Goal: Transaction & Acquisition: Purchase product/service

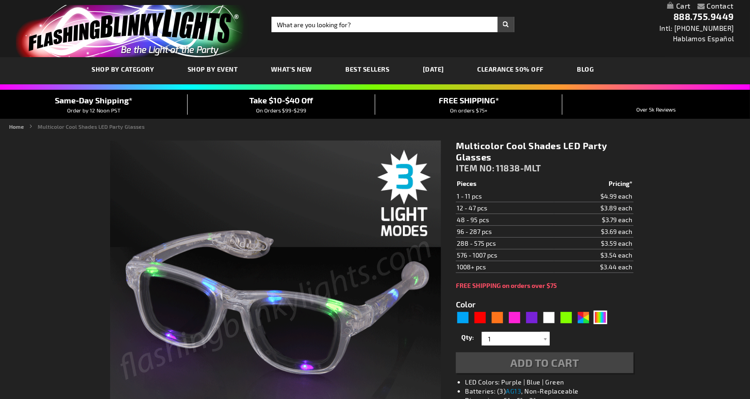
click at [0, 0] on span "Shop By Event" at bounding box center [0, 0] width 0 height 0
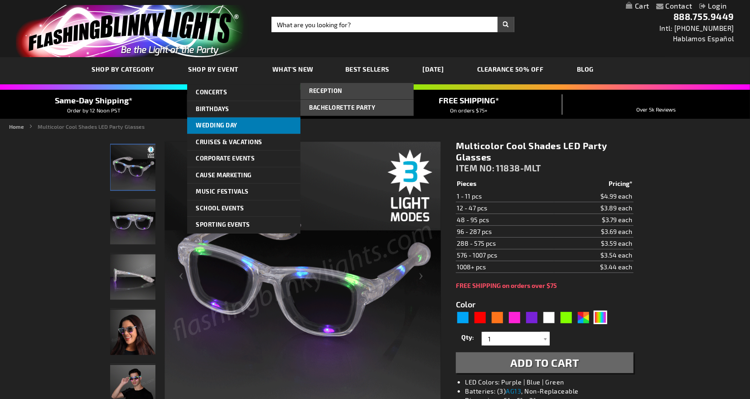
click at [210, 125] on span "Wedding Day" at bounding box center [217, 124] width 42 height 7
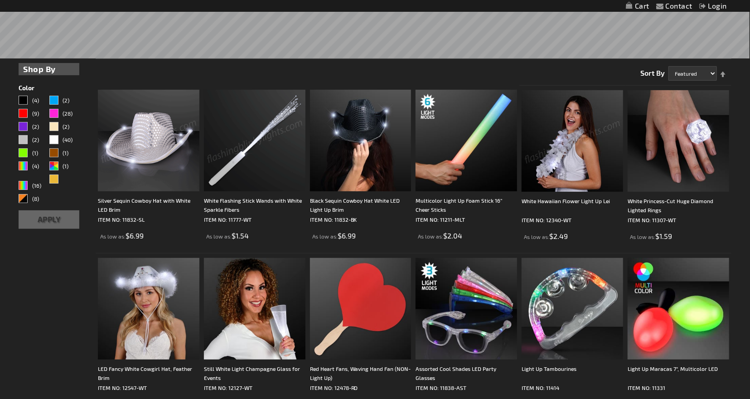
scroll to position [285, 0]
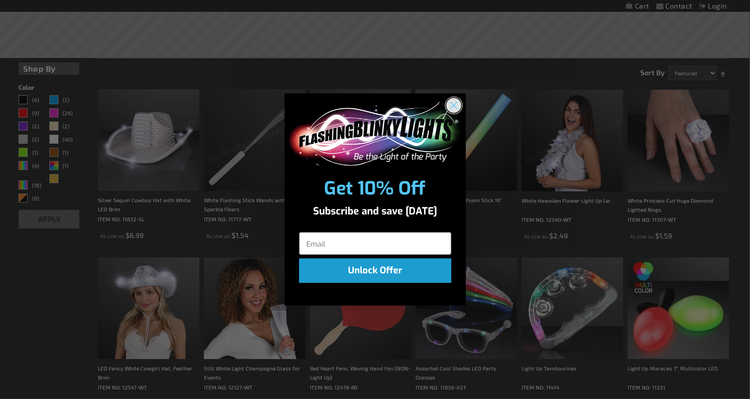
click at [457, 104] on circle "Close dialog" at bounding box center [453, 104] width 15 height 15
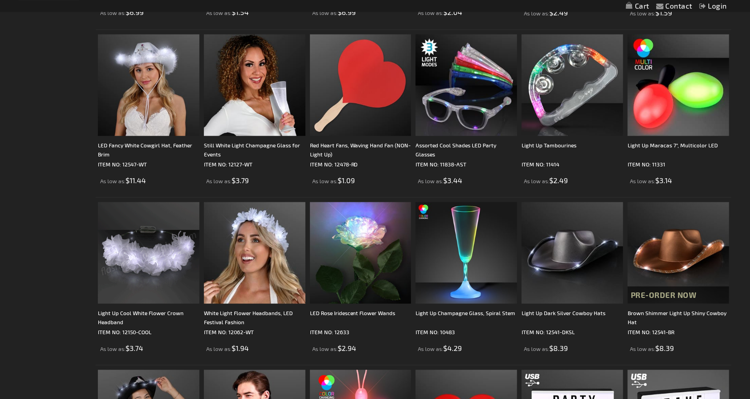
scroll to position [507, 0]
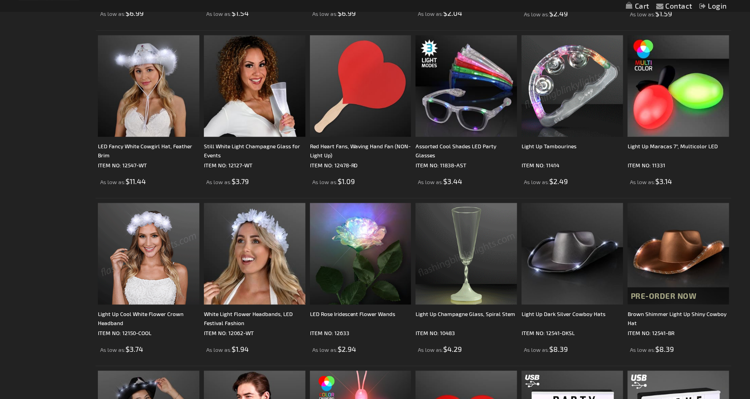
click at [555, 92] on img at bounding box center [573, 86] width 102 height 102
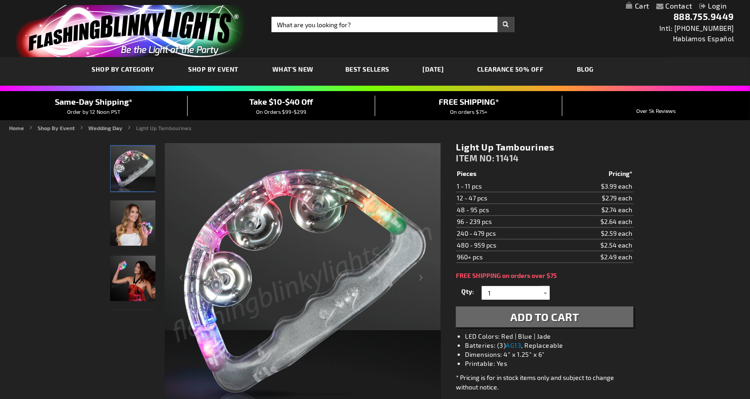
click at [129, 223] on img "Female displaying LED Light Up Tambourines" at bounding box center [132, 222] width 45 height 45
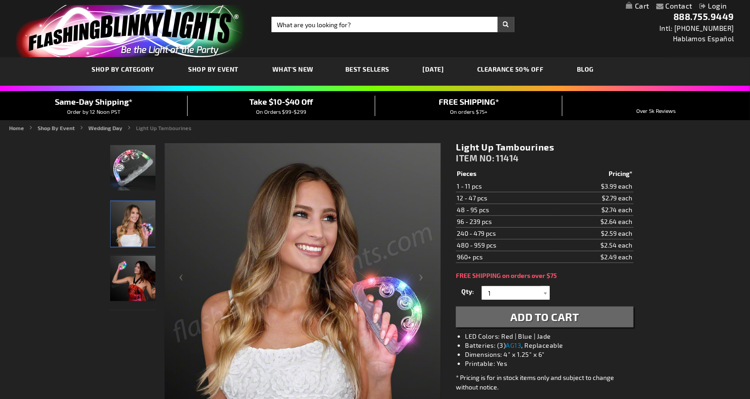
click at [134, 267] on img "Female displaying LED Light Up Tambourines" at bounding box center [132, 278] width 45 height 45
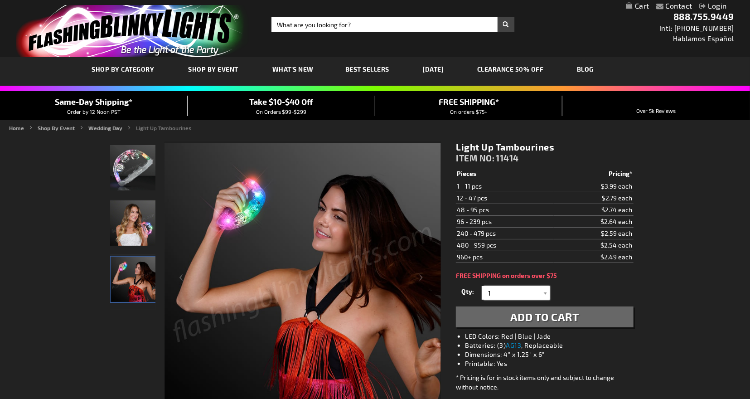
click at [515, 295] on input "1" at bounding box center [517, 293] width 66 height 14
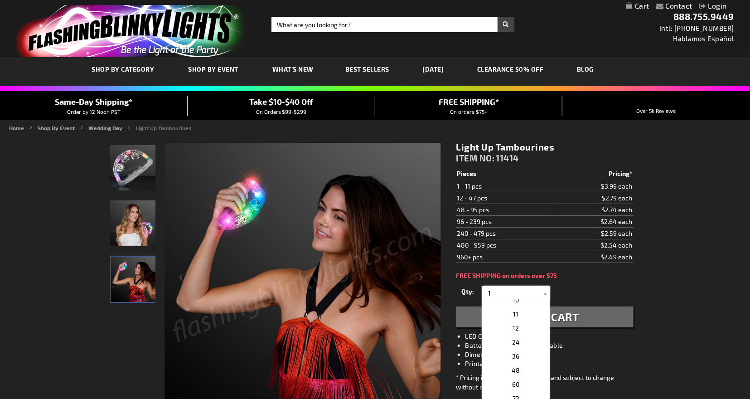
scroll to position [172, 0]
click at [515, 348] on span "60" at bounding box center [515, 345] width 7 height 8
type input "60"
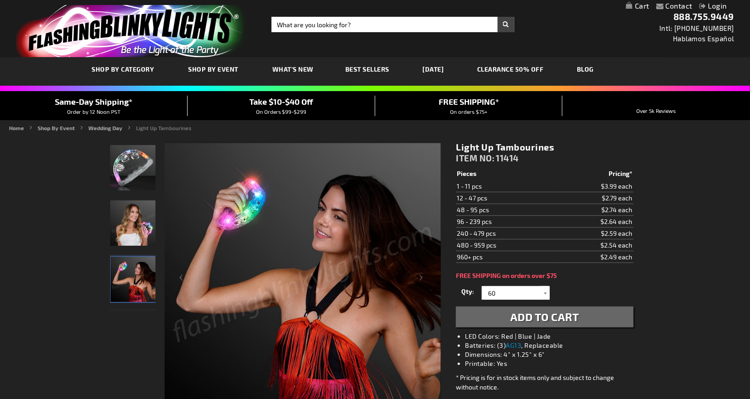
click at [507, 323] on button "Add to Cart" at bounding box center [544, 316] width 177 height 21
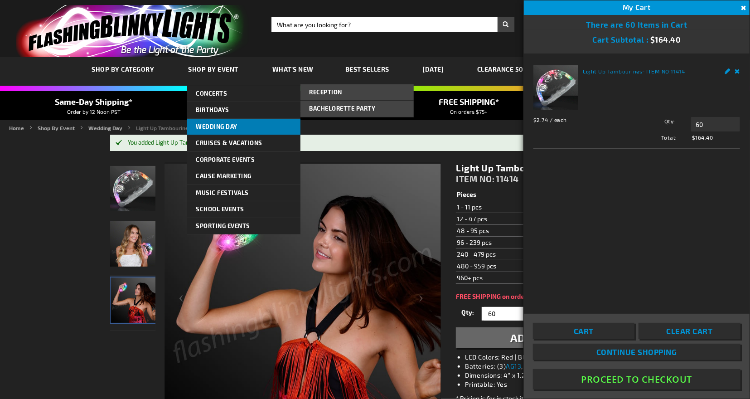
click at [211, 127] on span "Wedding Day" at bounding box center [217, 126] width 42 height 7
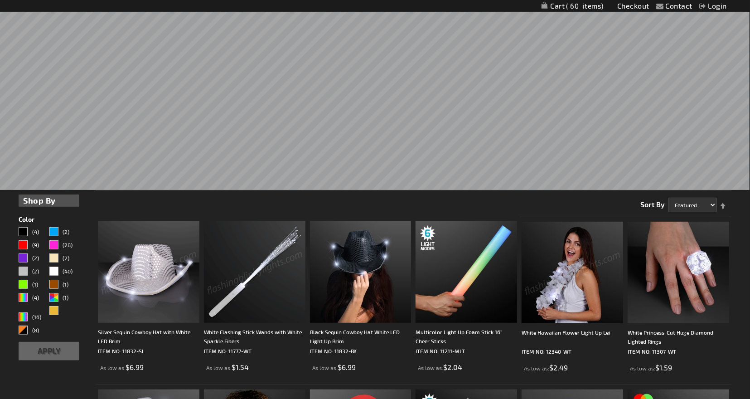
scroll to position [195, 0]
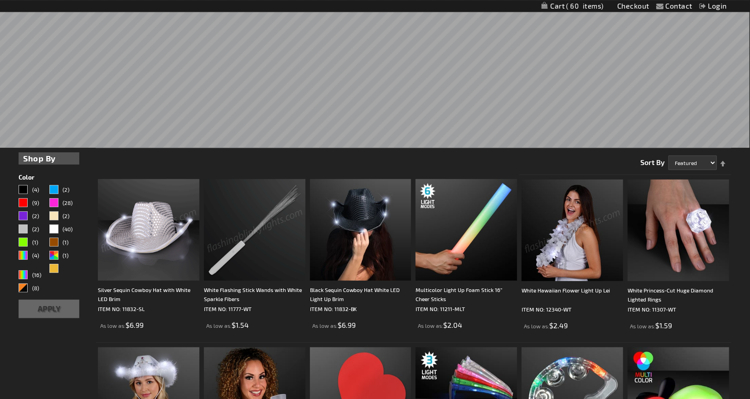
click at [246, 257] on img at bounding box center [255, 230] width 102 height 102
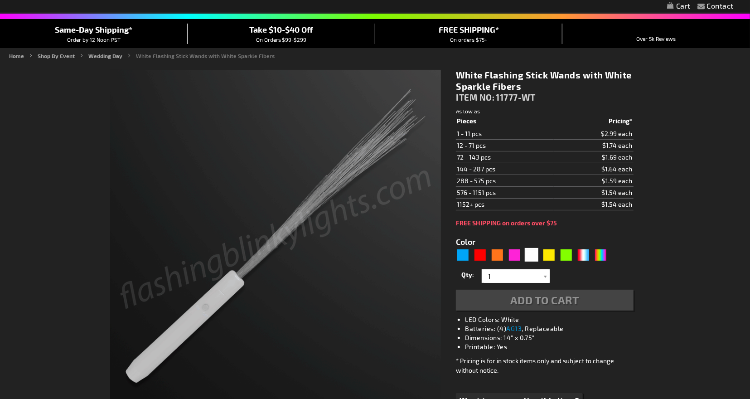
scroll to position [71, 0]
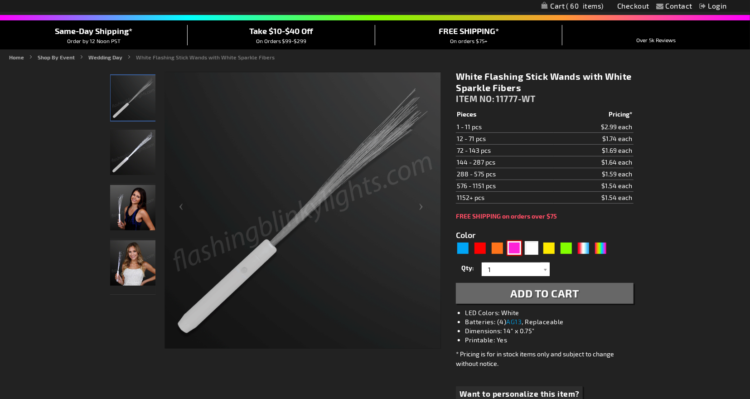
click at [511, 247] on div "Pink" at bounding box center [515, 248] width 14 height 14
type input "5639"
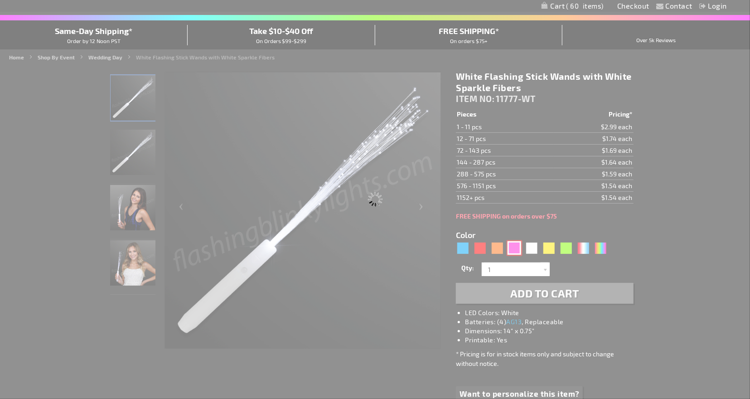
type input "11777-PK"
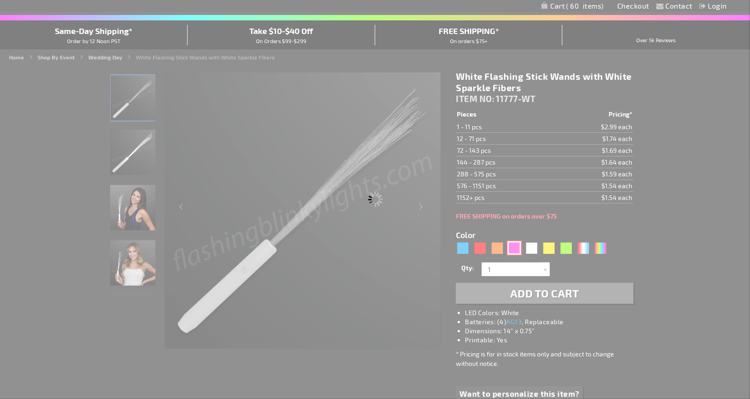
type input "Customize - Pink Flashing Stick Wands with Pink Sparkle Fibers - ITEM NO: 11777…"
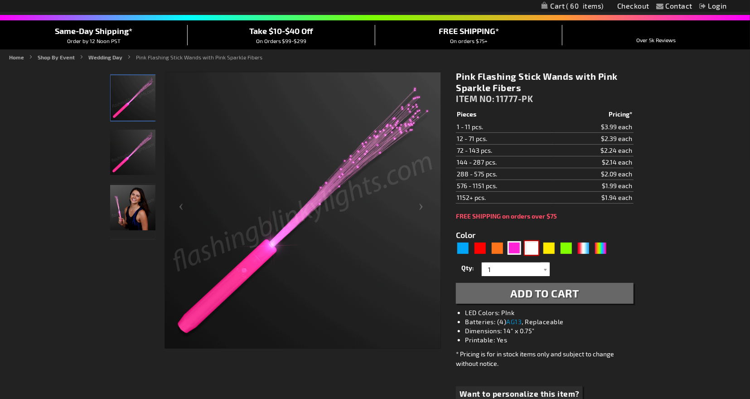
click at [531, 245] on div "White" at bounding box center [532, 248] width 14 height 14
type input "5646"
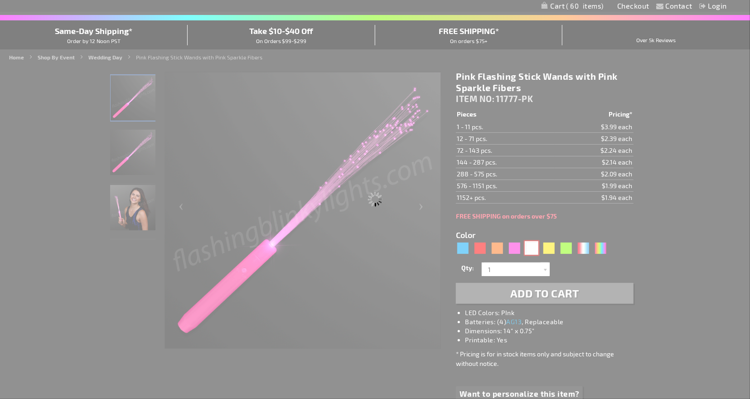
type input "11777-WT"
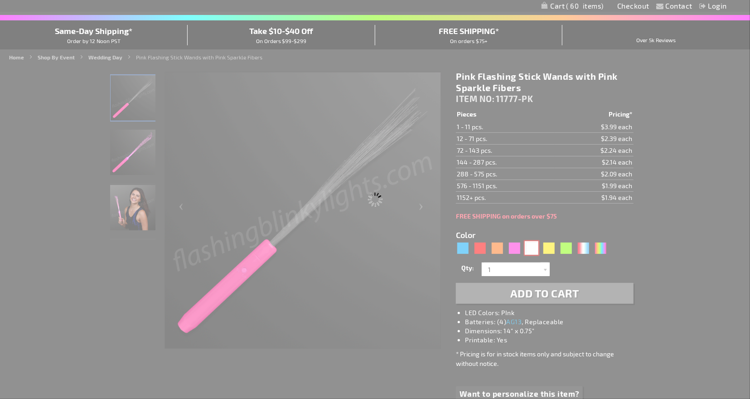
type input "Customize - White Flashing Stick Wands with White Sparkle Fibers - ITEM NO: 117…"
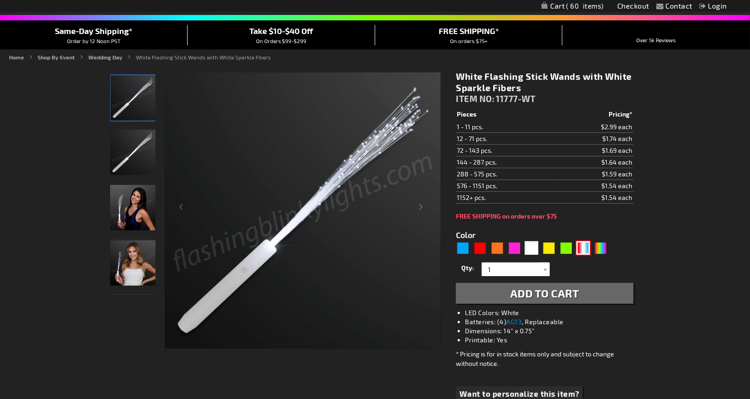
click at [580, 250] on div "RWB" at bounding box center [584, 248] width 14 height 14
type input "5643"
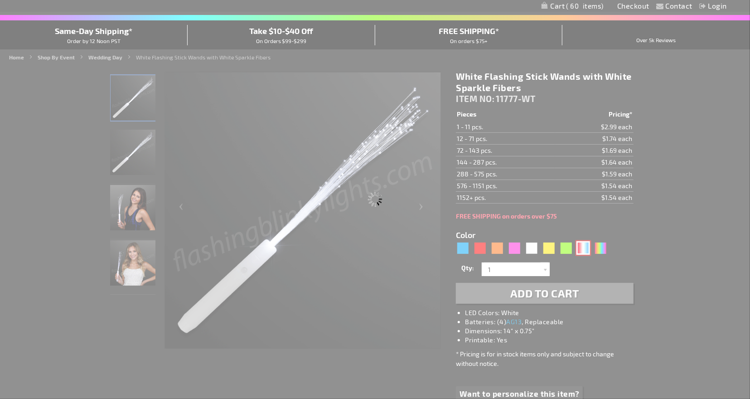
type input "11777-RWB"
type input "Customize - Red White &amp; Blue LED Sparkler Wand - ITEM NO: 11777-RWB"
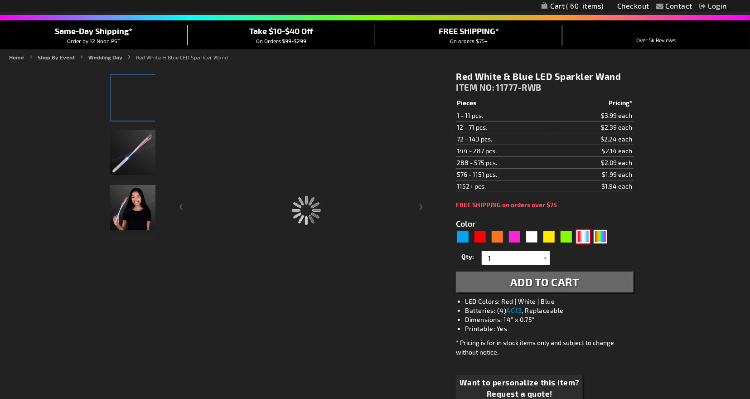
click at [126, 156] on img at bounding box center [132, 152] width 45 height 45
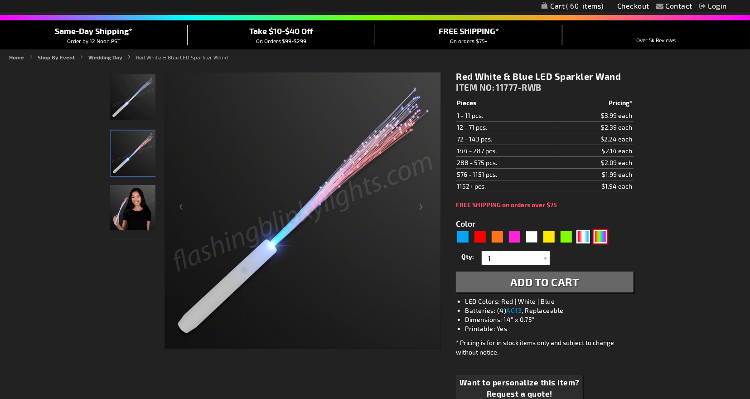
click at [601, 234] on div "Multicolor" at bounding box center [601, 237] width 14 height 14
type input "5659"
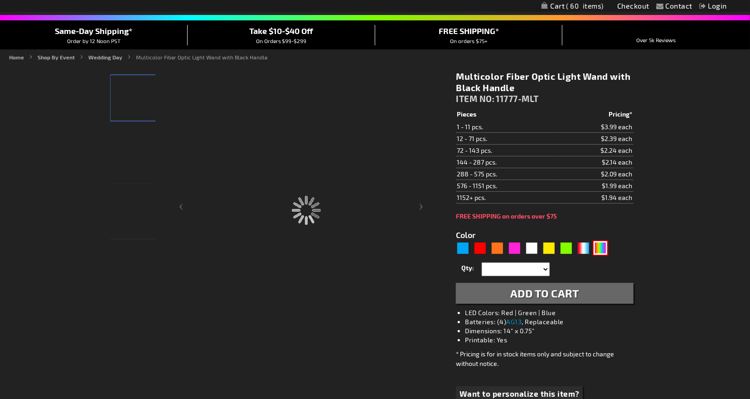
type input "11777-MLT"
type input "Customize - Multicolor Fiber Optic Light Wand with Black Handle - ITEM NO: 1177…"
click at [129, 140] on img at bounding box center [132, 152] width 45 height 45
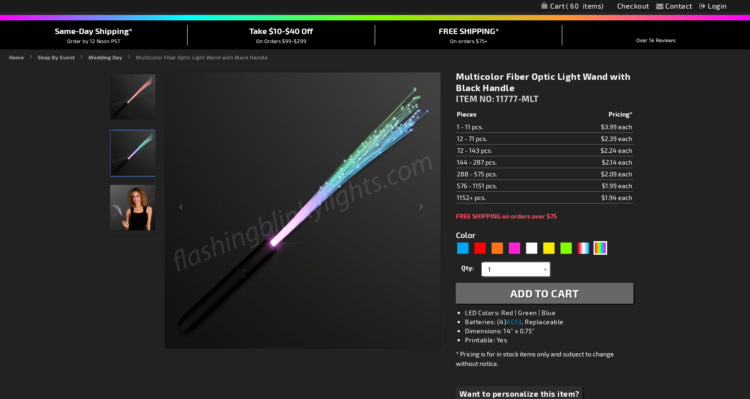
click at [532, 269] on input "1" at bounding box center [517, 269] width 66 height 14
click at [505, 325] on div "Multicolor Fiber Optic Light Wand with Black Handle ITEM NO: 11777-MLT $1.54 Pi…" at bounding box center [544, 249] width 191 height 371
click at [514, 267] on input "1" at bounding box center [517, 269] width 66 height 14
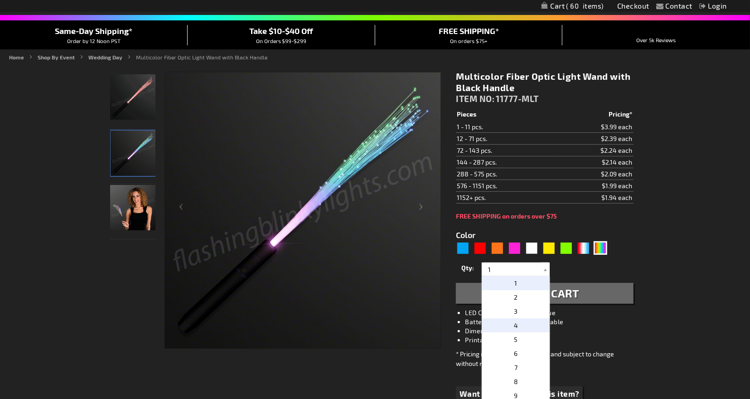
click at [505, 322] on p "4" at bounding box center [516, 325] width 68 height 14
type input "4"
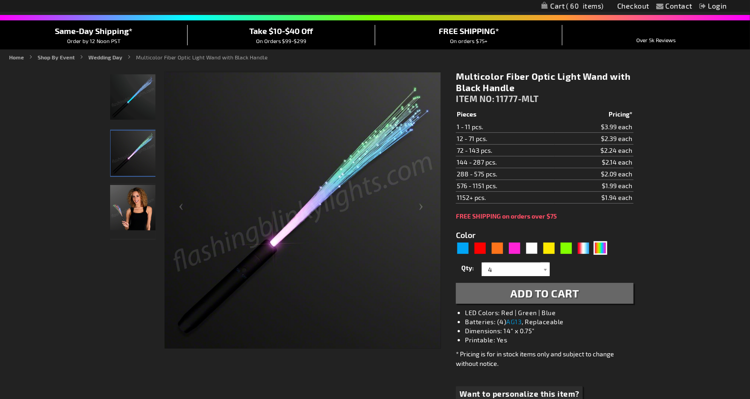
click at [505, 296] on button "Add to Cart" at bounding box center [544, 293] width 177 height 21
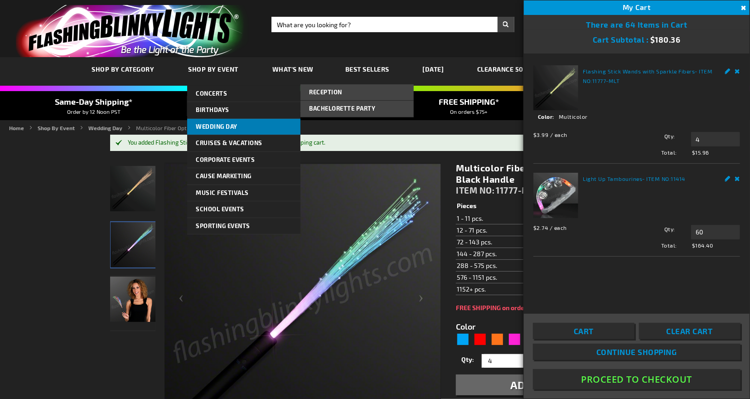
click at [216, 126] on span "Wedding Day" at bounding box center [217, 126] width 42 height 7
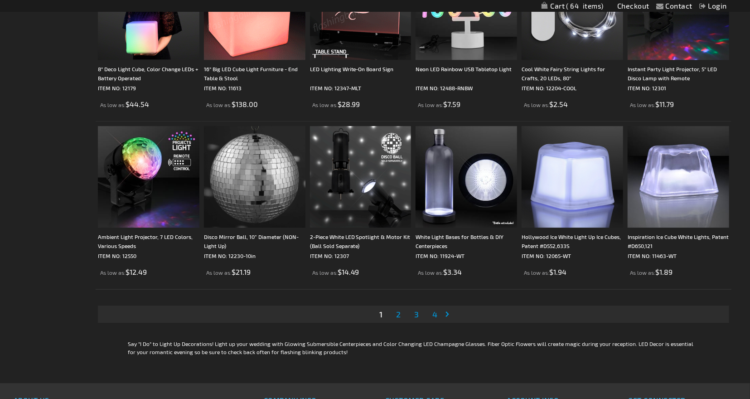
scroll to position [1758, 0]
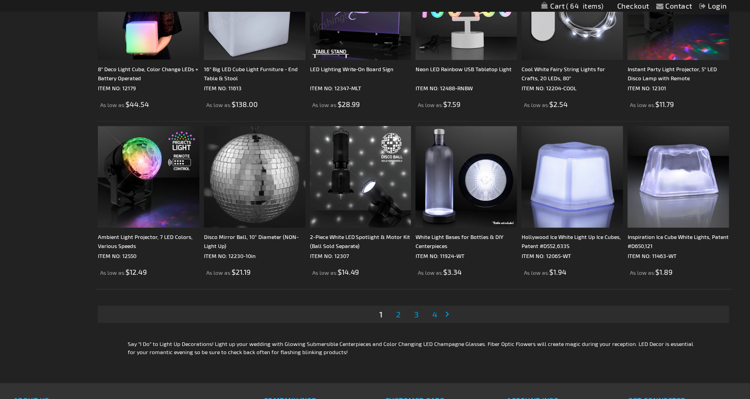
click at [396, 315] on link "Page 2" at bounding box center [398, 314] width 8 height 14
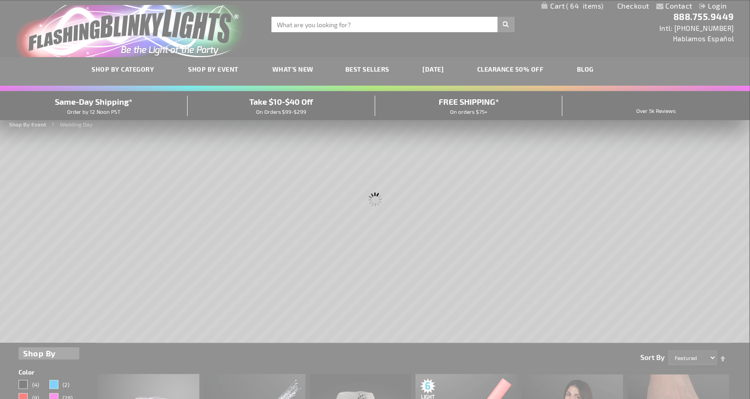
scroll to position [0, 0]
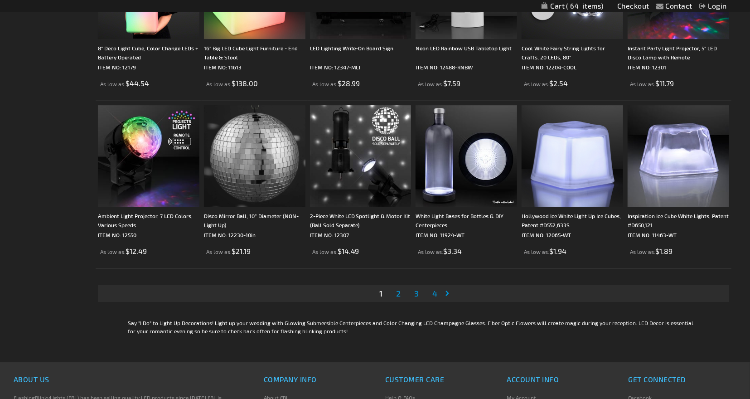
scroll to position [1777, 0]
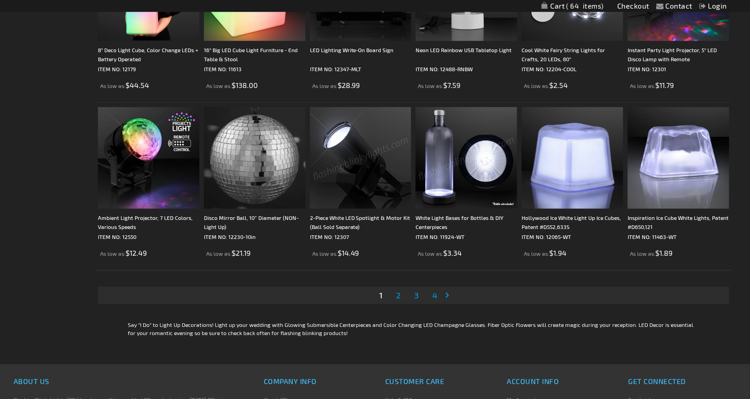
click at [397, 295] on span "2" at bounding box center [398, 295] width 5 height 10
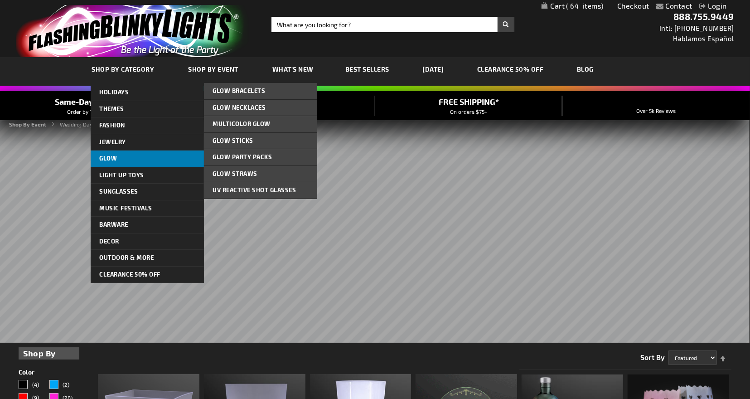
click at [128, 158] on link "Glow" at bounding box center [147, 159] width 113 height 16
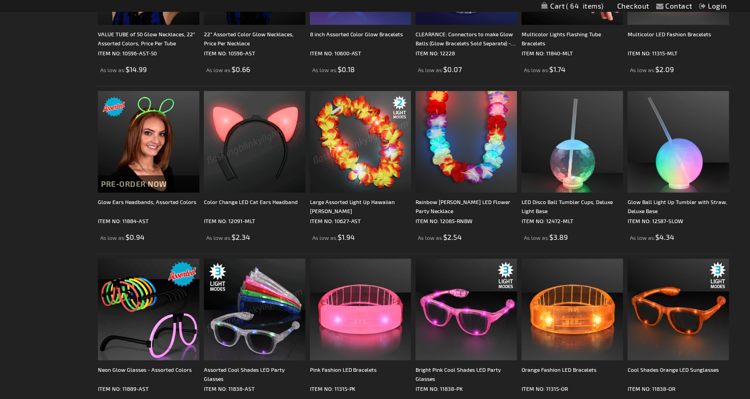
scroll to position [520, 0]
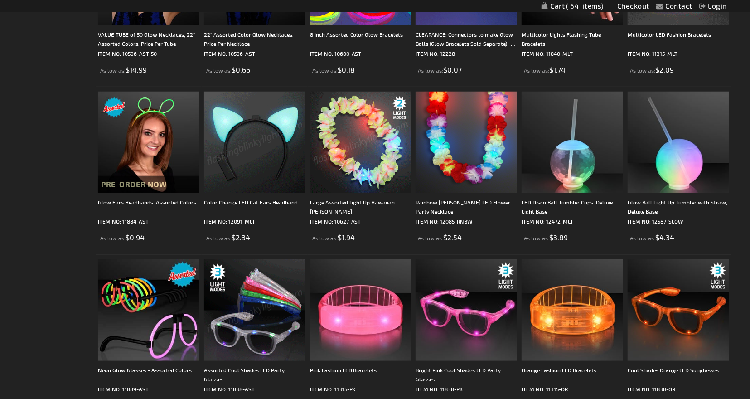
click at [261, 127] on img at bounding box center [255, 143] width 102 height 102
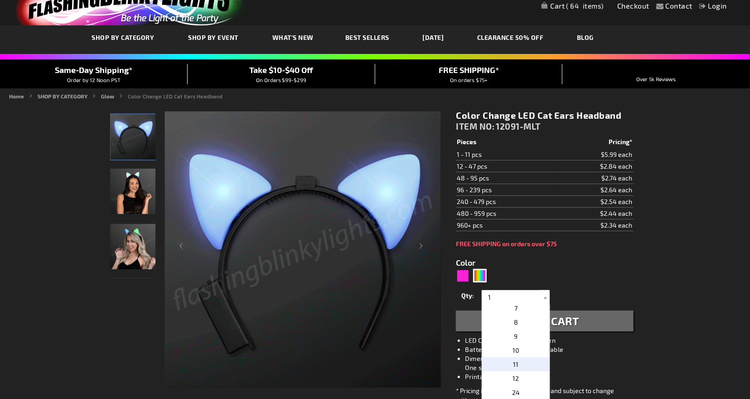
scroll to position [108, 0]
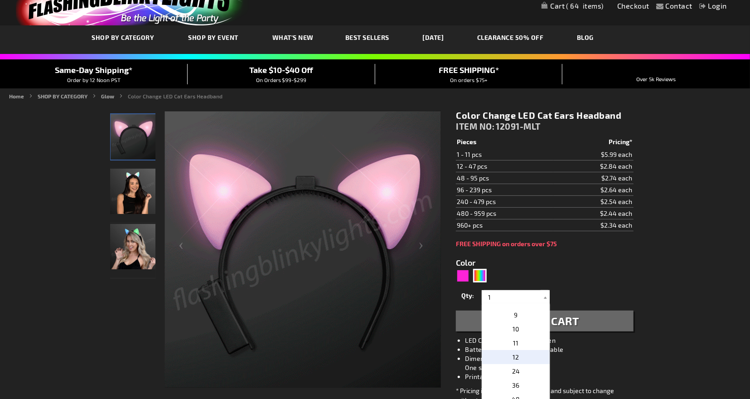
click at [525, 355] on p "12" at bounding box center [516, 357] width 68 height 14
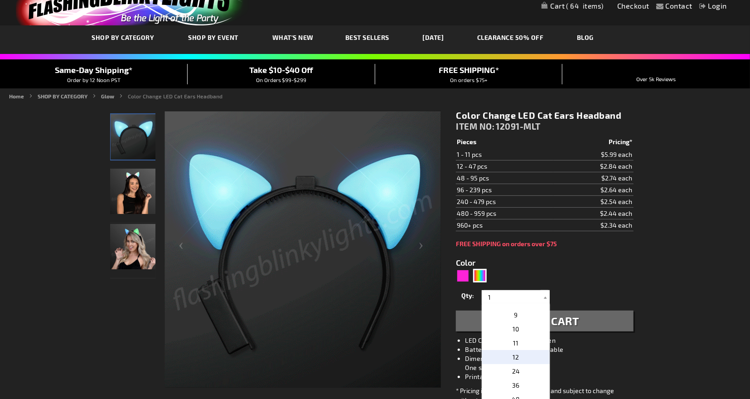
type input "12"
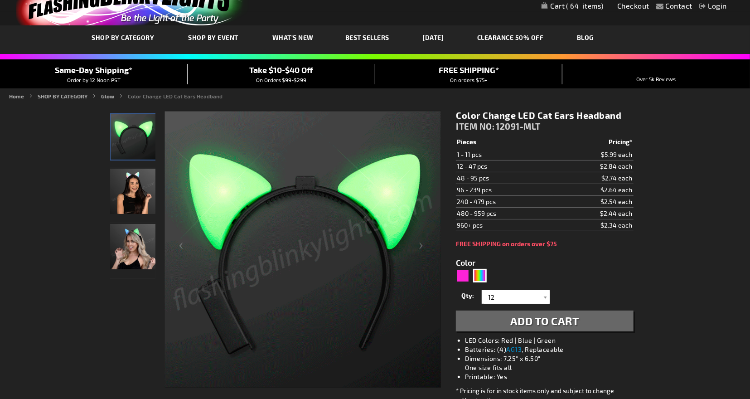
click at [560, 318] on span "Add to Cart" at bounding box center [544, 320] width 69 height 13
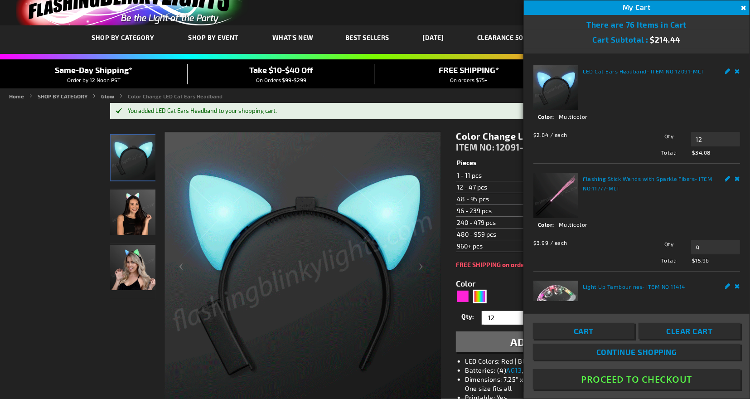
click at [743, 5] on button "Close" at bounding box center [743, 8] width 10 height 10
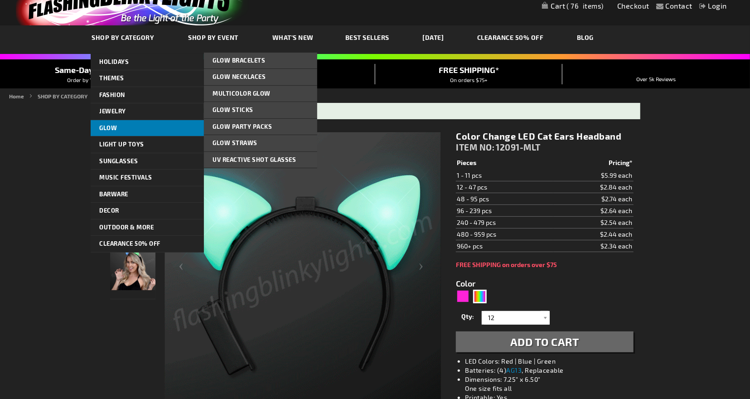
click at [121, 129] on link "Glow" at bounding box center [147, 128] width 113 height 16
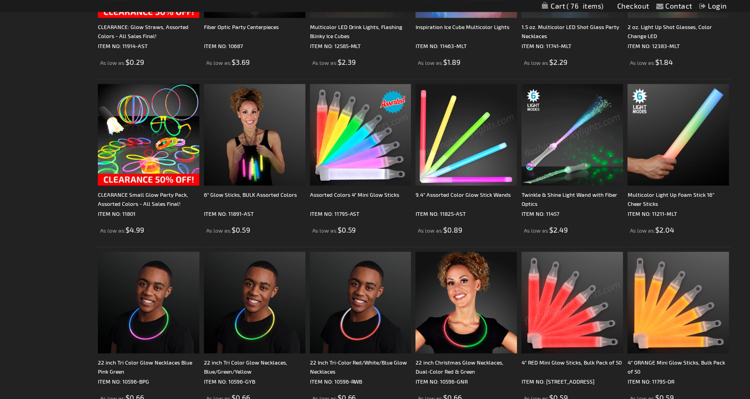
scroll to position [1197, 0]
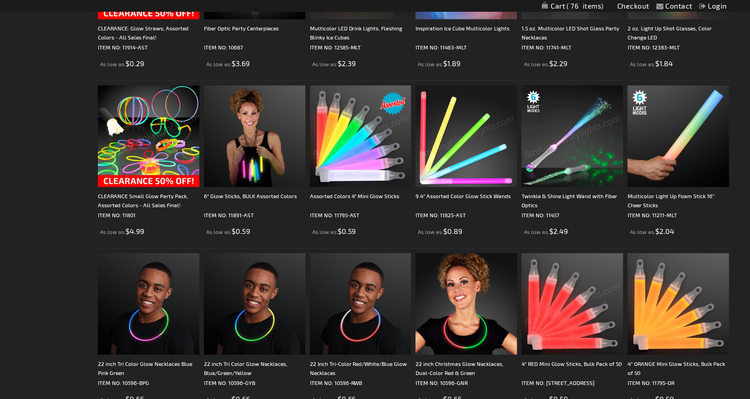
click at [175, 140] on img at bounding box center [149, 137] width 102 height 102
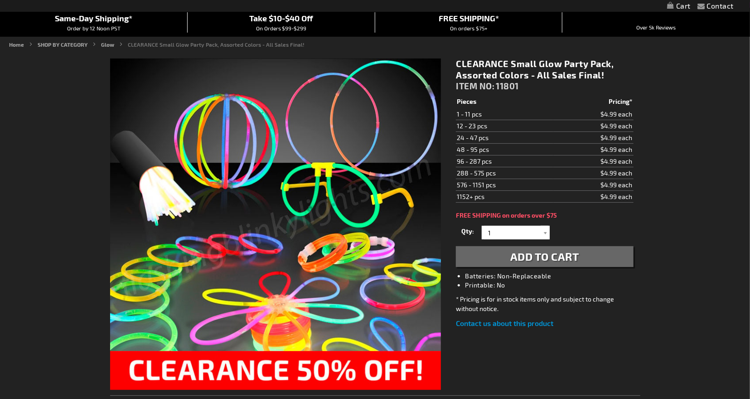
scroll to position [84, 0]
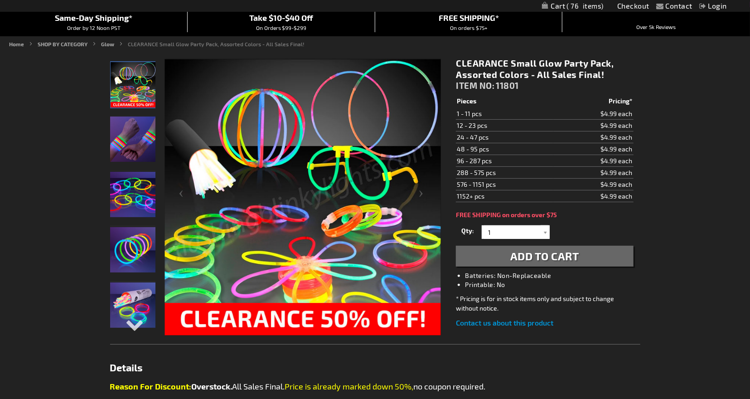
click at [134, 261] on img "Small Glow Party Pack" at bounding box center [132, 249] width 45 height 45
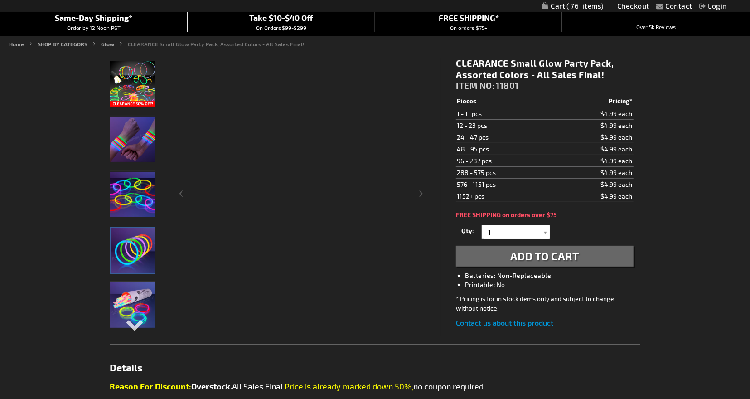
click at [139, 297] on img "Small Glow Party Pack" at bounding box center [132, 304] width 45 height 45
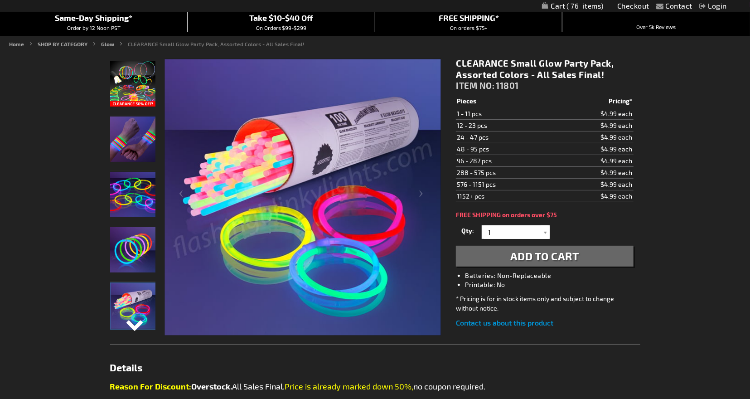
click at [134, 325] on div "Next" at bounding box center [133, 332] width 14 height 20
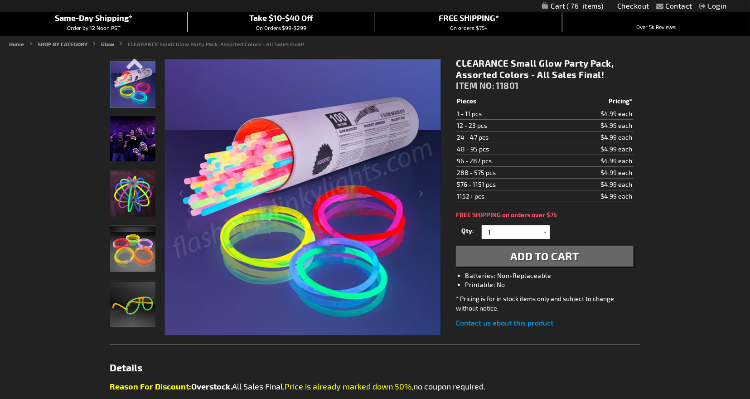
click at [133, 200] on img "Small Glow Party Pack" at bounding box center [132, 193] width 45 height 45
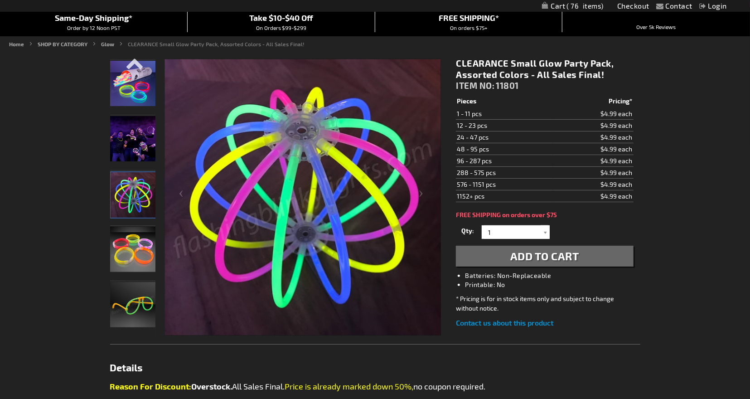
click at [136, 245] on img "Small Glow Party Pack" at bounding box center [132, 249] width 45 height 45
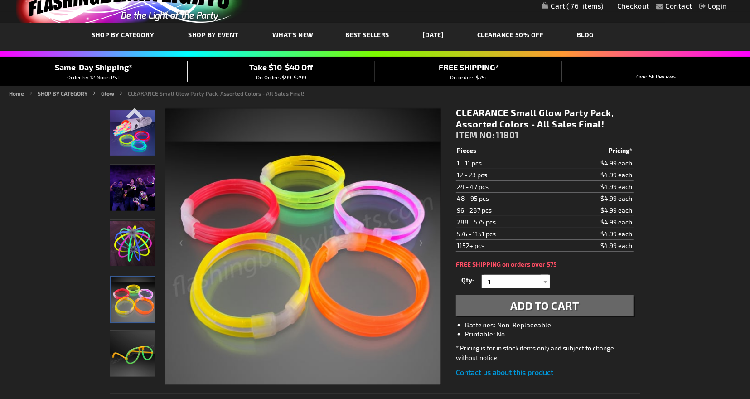
scroll to position [33, 0]
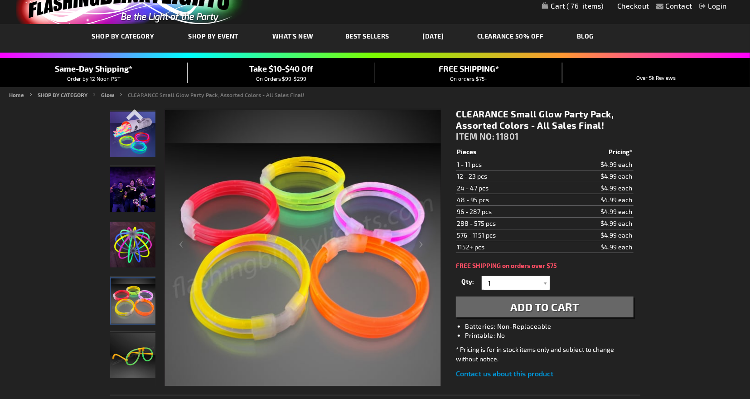
click at [133, 146] on img "Small Glow Party Pack" at bounding box center [132, 134] width 45 height 45
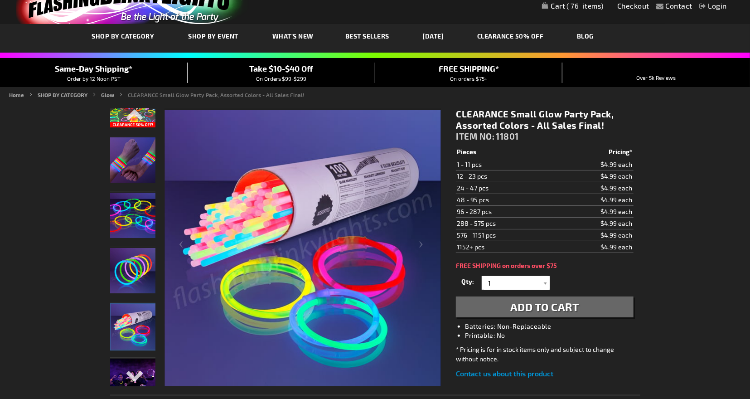
click at [141, 160] on img "Small Glow Party Pack" at bounding box center [132, 159] width 45 height 45
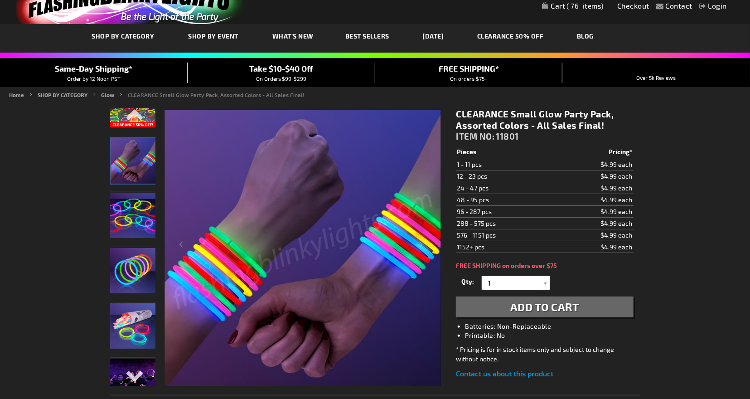
scroll to position [0, 0]
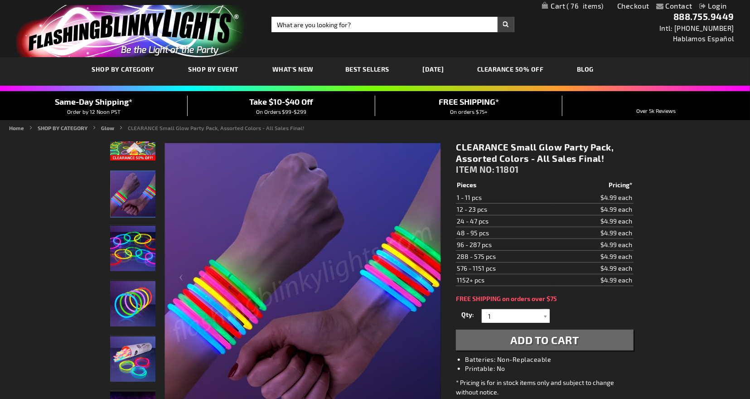
click at [122, 152] on div "Previous" at bounding box center [132, 149] width 45 height 14
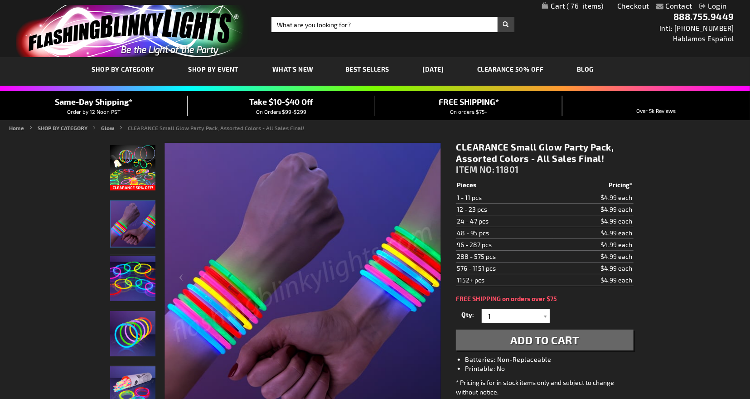
click at [130, 173] on img "Small Glow Party Pack" at bounding box center [132, 167] width 45 height 45
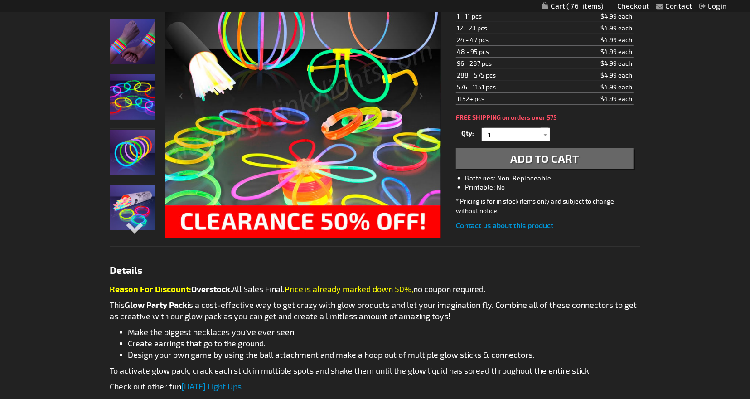
scroll to position [182, 0]
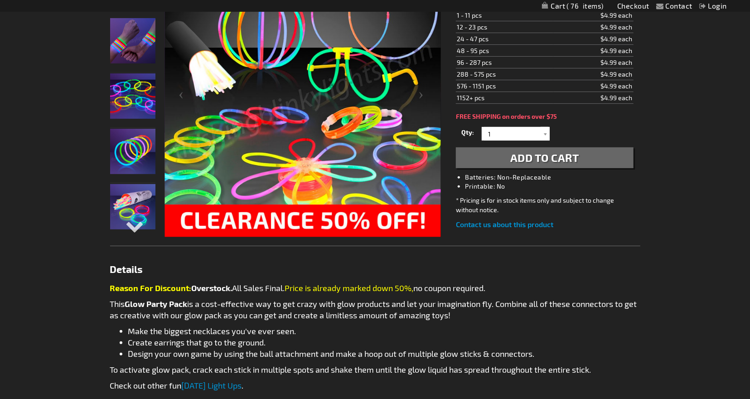
click at [124, 196] on img "Small Glow Party Pack" at bounding box center [132, 206] width 45 height 45
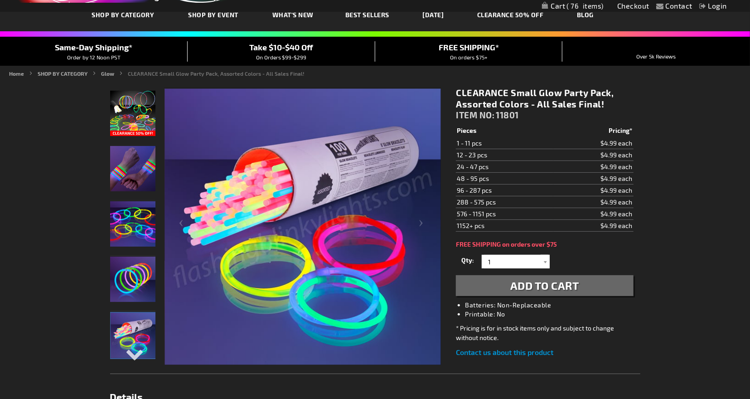
scroll to position [0, 0]
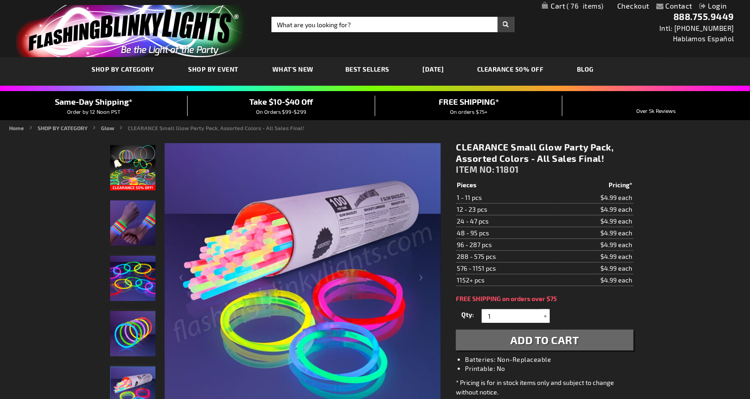
click at [547, 315] on div at bounding box center [545, 316] width 9 height 14
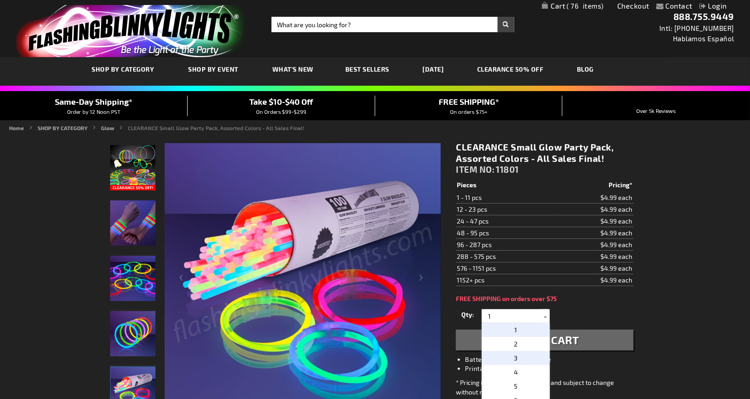
click at [513, 357] on p "3" at bounding box center [516, 358] width 68 height 14
type input "3"
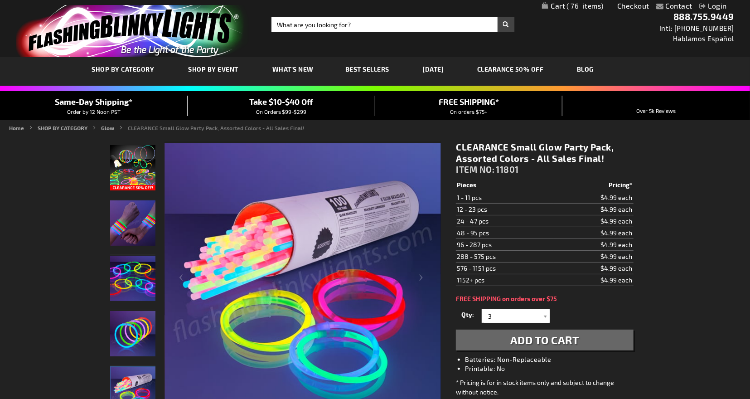
click at [522, 336] on span "Add to Cart" at bounding box center [544, 339] width 69 height 13
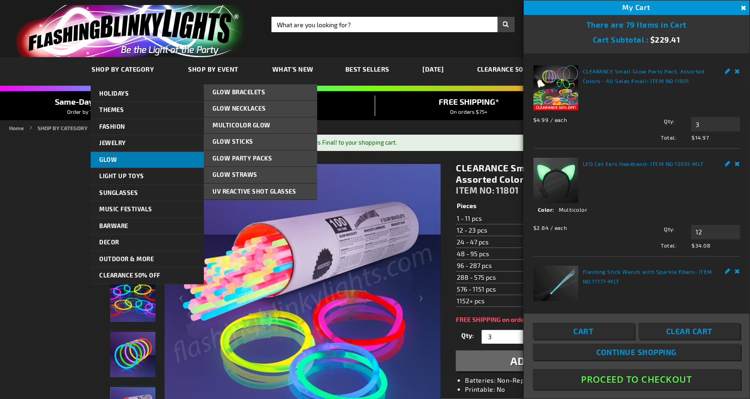
click at [122, 159] on link "Glow" at bounding box center [147, 160] width 113 height 16
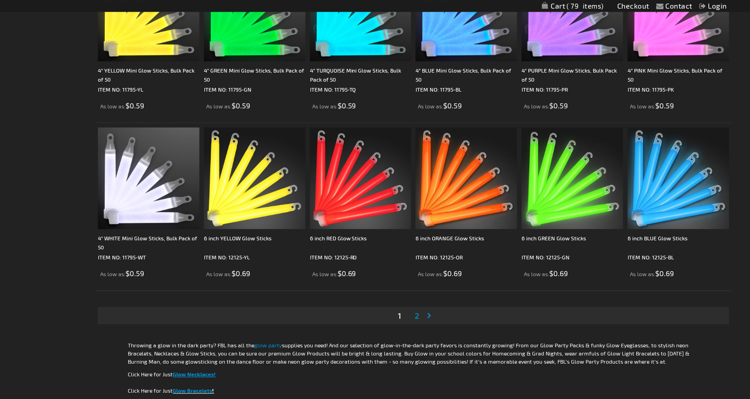
scroll to position [1670, 0]
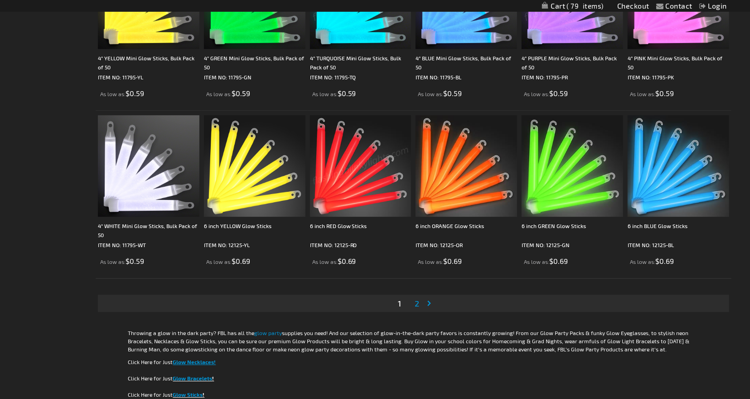
click at [415, 304] on span "2" at bounding box center [417, 304] width 5 height 10
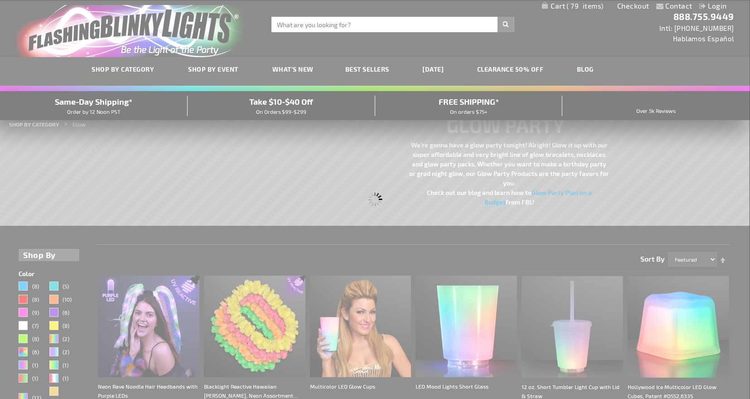
scroll to position [0, 0]
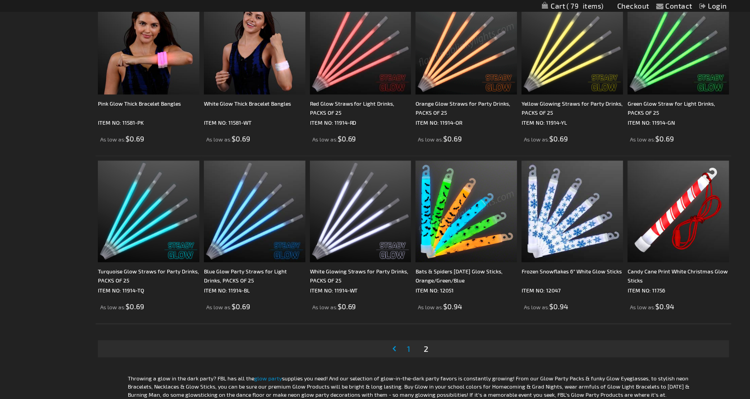
scroll to position [1384, 0]
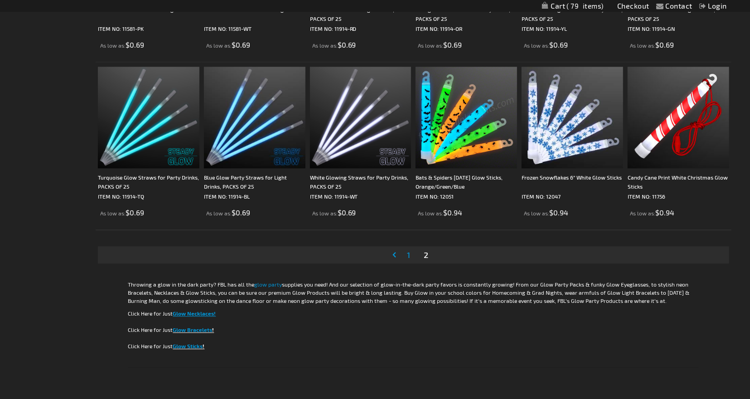
click at [410, 258] on link "Page 1" at bounding box center [408, 255] width 7 height 14
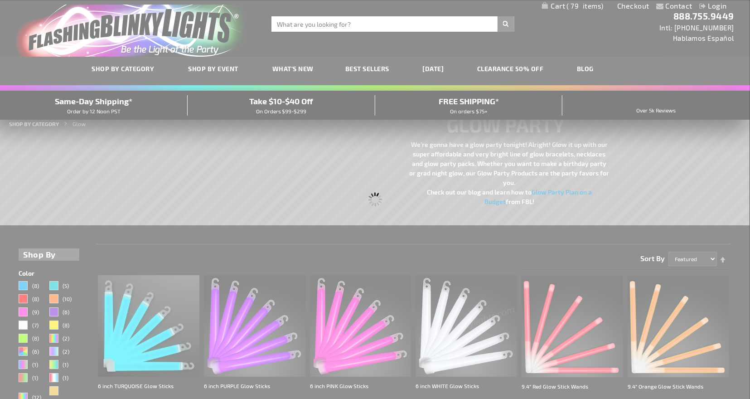
scroll to position [0, 0]
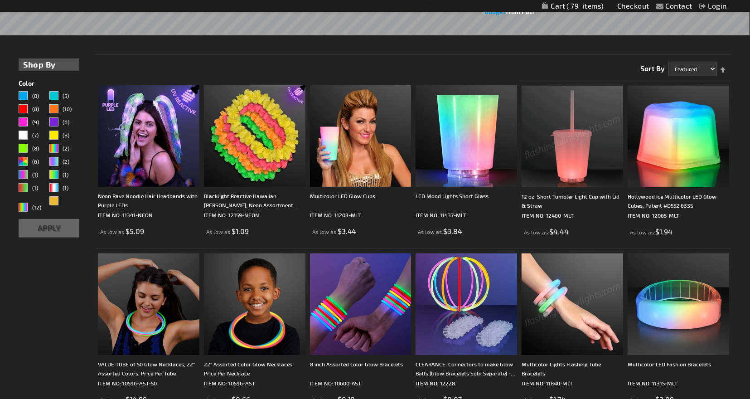
scroll to position [187, 0]
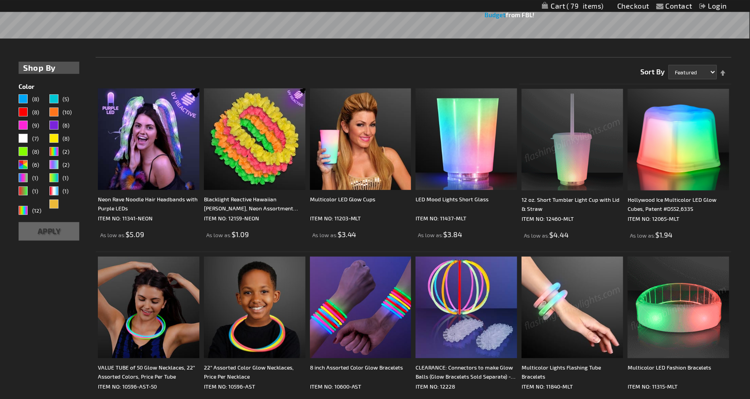
click at [692, 292] on img at bounding box center [679, 308] width 102 height 102
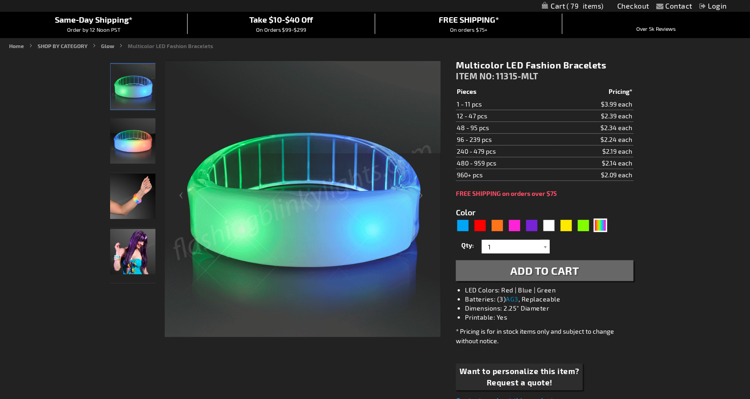
scroll to position [79, 0]
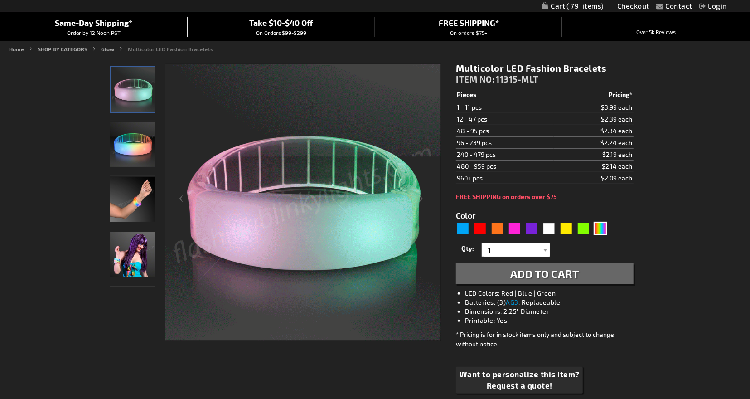
click at [136, 253] on img "Woman displaying Light Up Multi-Color LED Fashion Bracelets" at bounding box center [132, 254] width 45 height 45
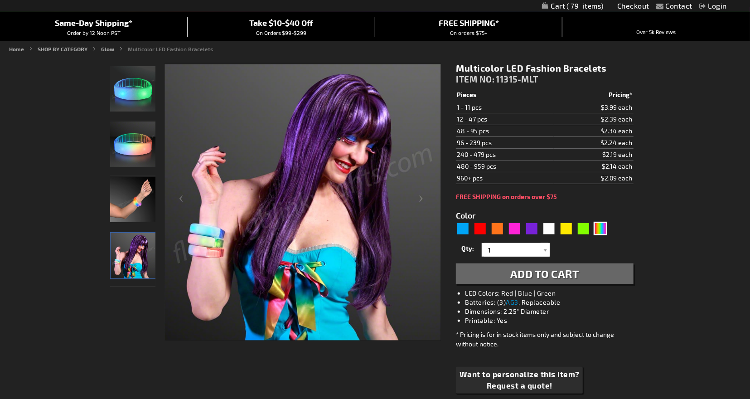
click at [136, 143] on img "Light Up Multi-Color LED Fashion Bracelets" at bounding box center [132, 143] width 45 height 45
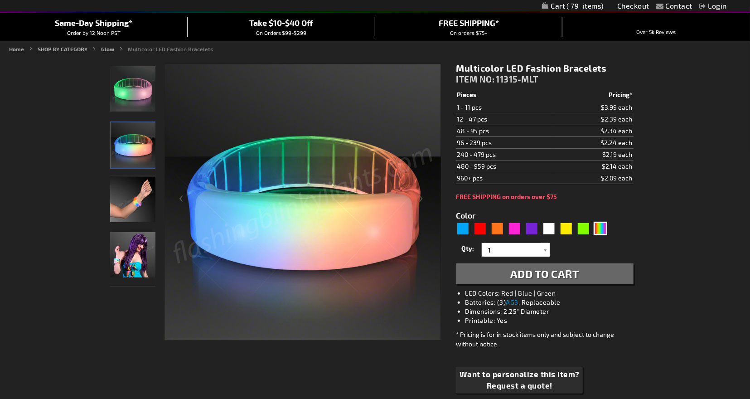
click at [129, 190] on img "Hand model displaying Light Up Multi-Color LED Fashion Bracelets" at bounding box center [132, 199] width 45 height 45
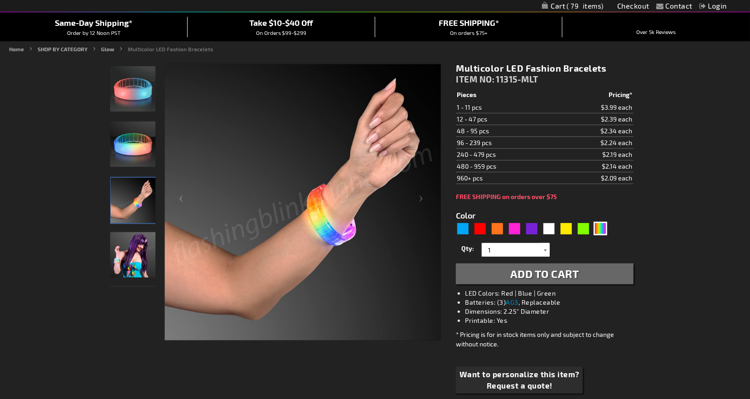
click at [545, 250] on div at bounding box center [545, 250] width 9 height 14
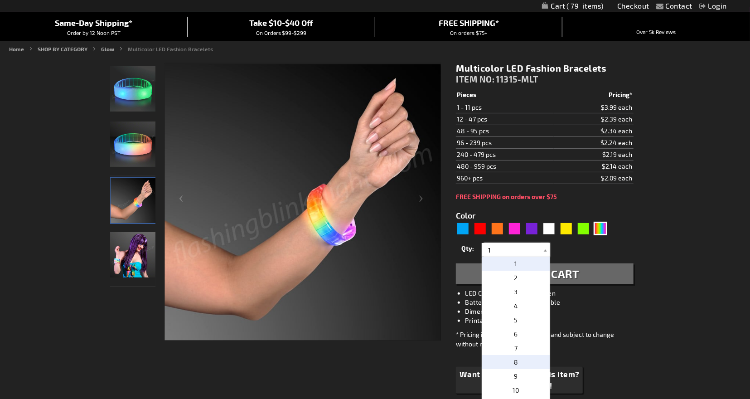
scroll to position [130, 0]
click at [525, 300] on p "24" at bounding box center [516, 303] width 68 height 14
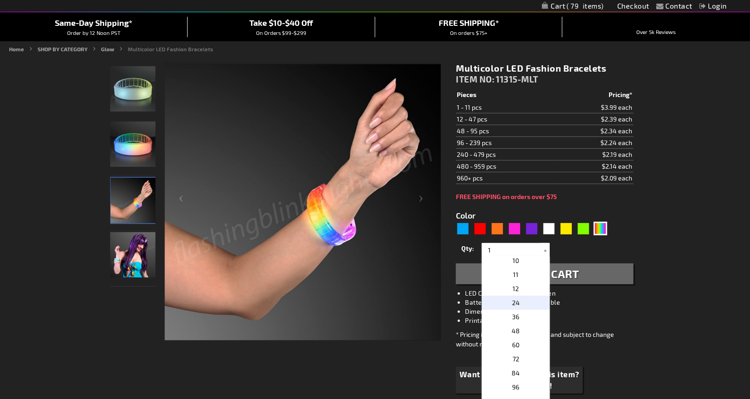
type input "24"
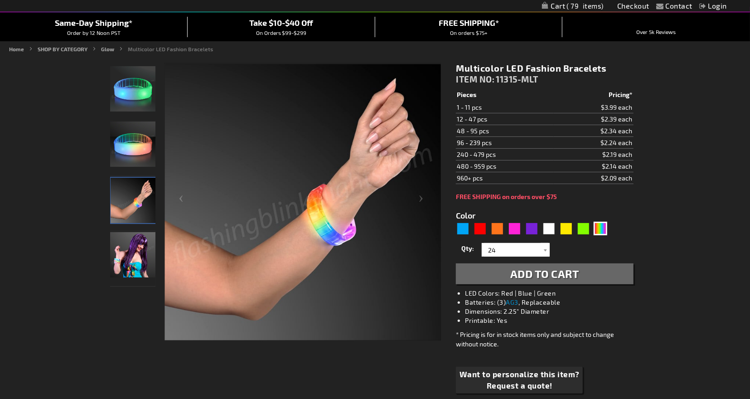
click at [536, 276] on span "Add to Cart" at bounding box center [544, 273] width 69 height 13
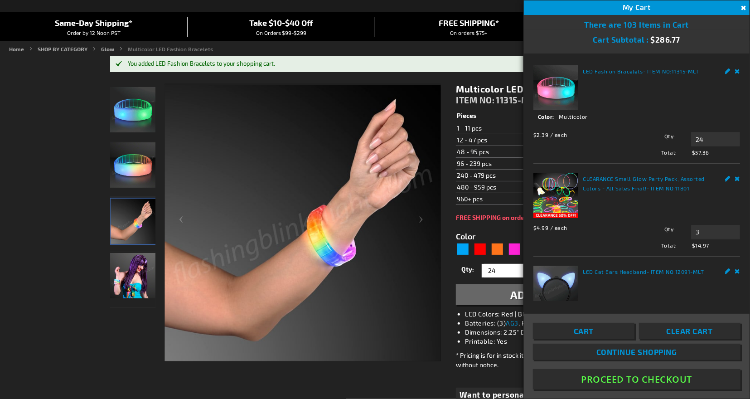
click at [743, 2] on div "My Cart 103" at bounding box center [637, 7] width 226 height 15
click at [740, 6] on button "Close" at bounding box center [743, 8] width 10 height 10
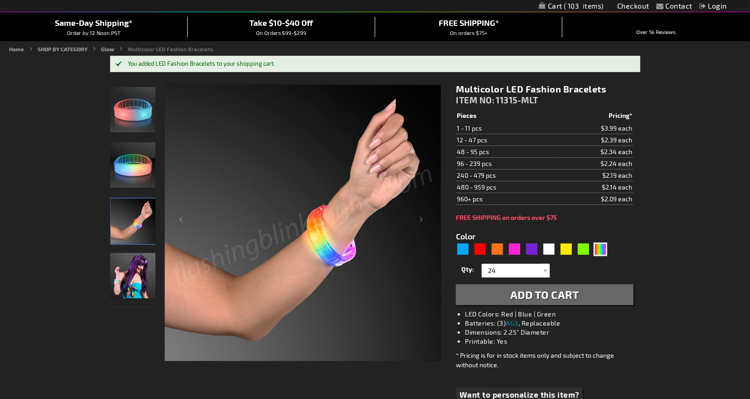
scroll to position [0, 0]
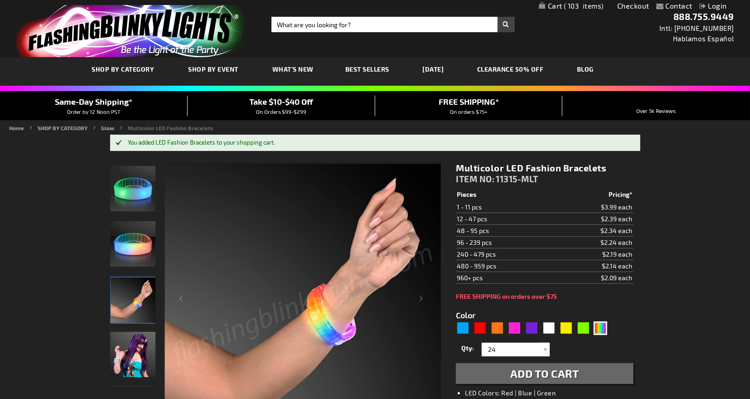
click at [579, 3] on span "103" at bounding box center [584, 6] width 40 height 8
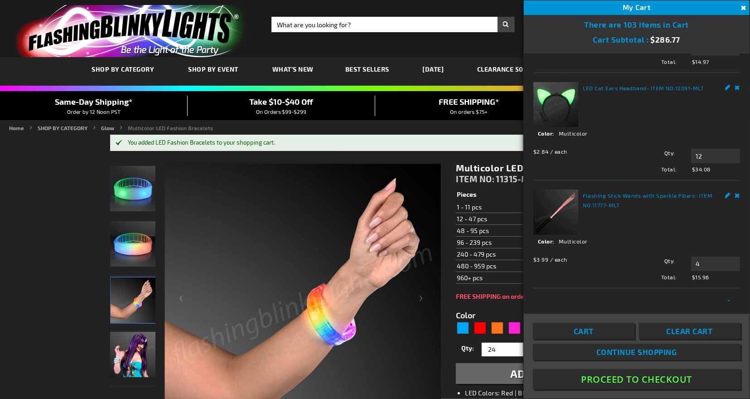
scroll to position [183, 0]
click at [290, 105] on span "Take $10-$40 Off" at bounding box center [281, 102] width 64 height 10
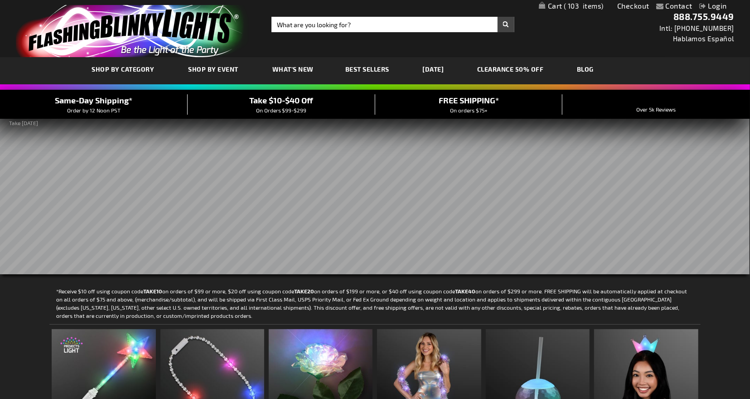
click at [466, 290] on strong "TAKE40" at bounding box center [465, 291] width 20 height 6
click at [514, 290] on p "*Receive $10 off using coupon code TAKE10 on orders of $99 or more, $20 off usi…" at bounding box center [374, 303] width 651 height 33
click at [470, 293] on strong "TAKE40" at bounding box center [465, 291] width 20 height 6
click at [377, 72] on span "Best Sellers" at bounding box center [367, 69] width 44 height 8
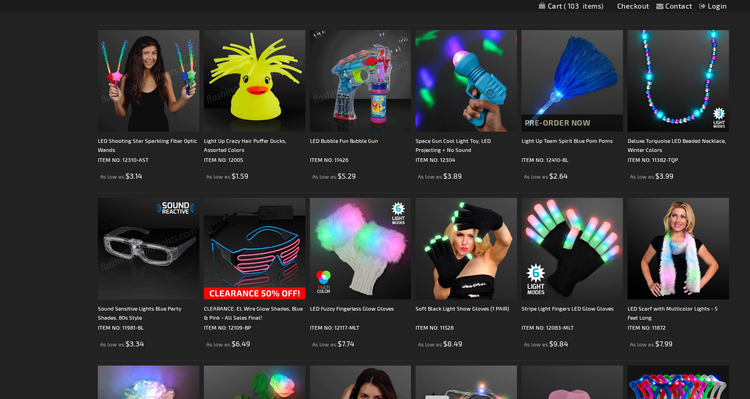
scroll to position [1273, 0]
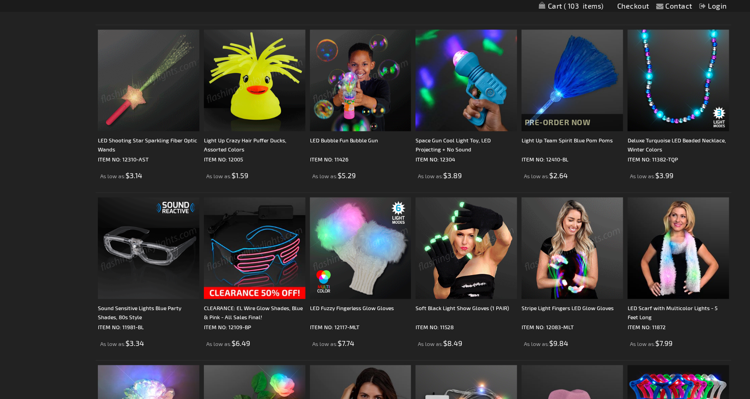
click at [471, 247] on img at bounding box center [467, 248] width 102 height 102
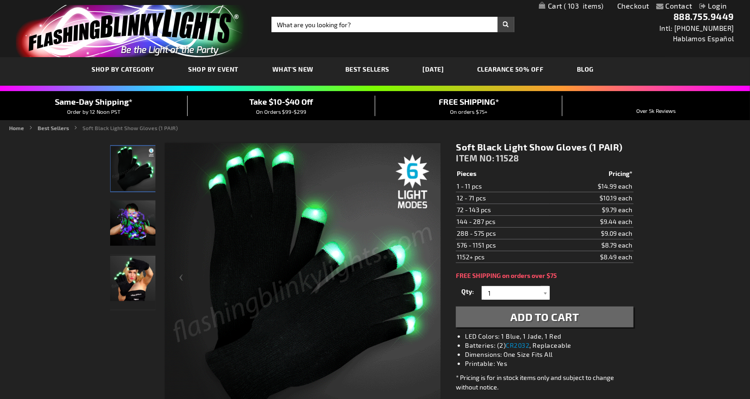
click at [116, 213] on img "Soft Black Light Show Gloves (1 PAIR)" at bounding box center [132, 222] width 45 height 45
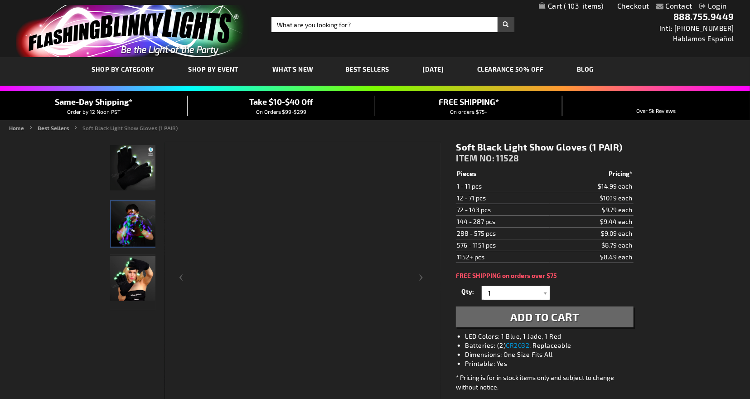
click at [116, 213] on img "Soft Black Light Show Gloves (1 PAIR)" at bounding box center [133, 223] width 45 height 45
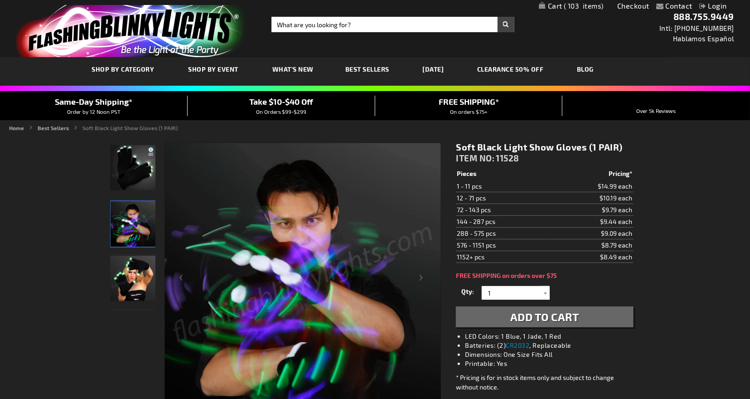
click at [116, 287] on img "Soft Black Light Show Gloves (1 PAIR)" at bounding box center [132, 278] width 45 height 45
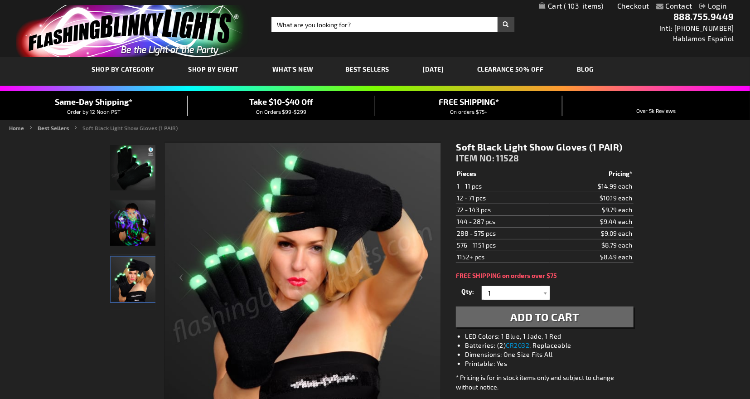
click at [138, 174] on img "Soft Black Light Show Gloves (1 PAIR)" at bounding box center [132, 167] width 45 height 45
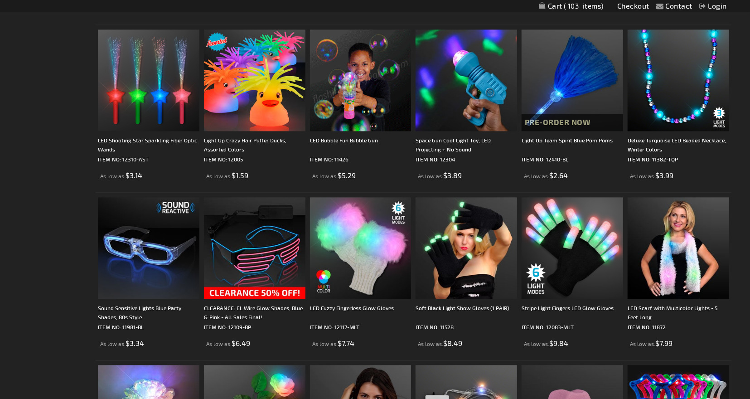
scroll to position [1275, 0]
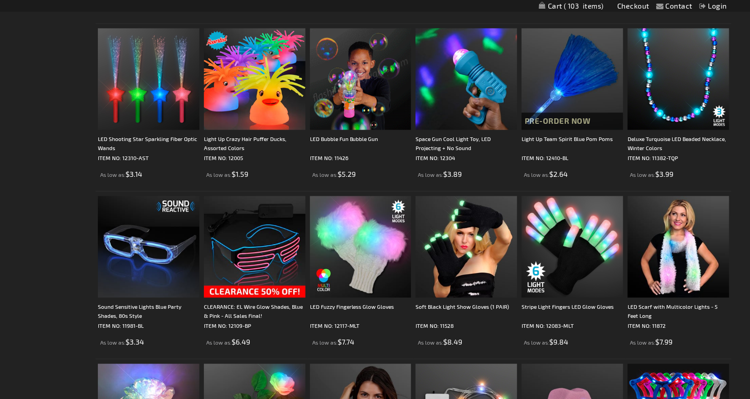
click at [356, 74] on img at bounding box center [361, 79] width 102 height 102
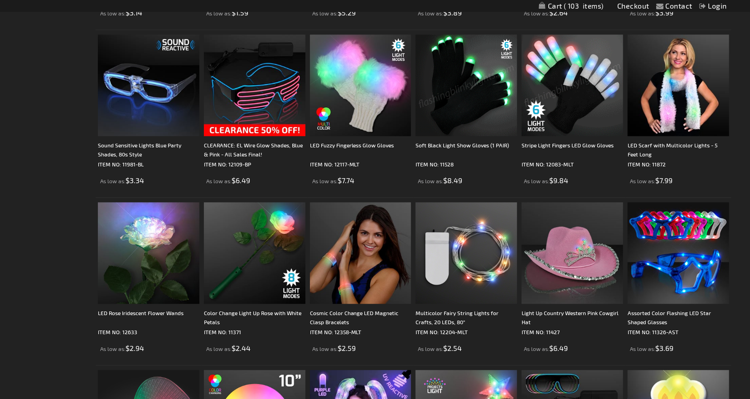
scroll to position [1440, 0]
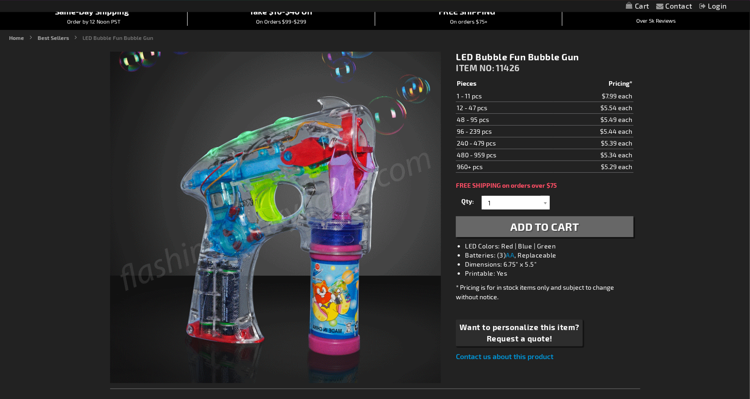
scroll to position [90, 0]
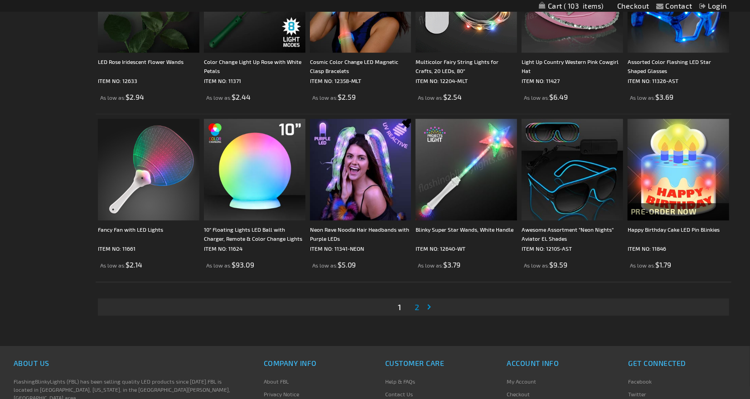
scroll to position [1694, 0]
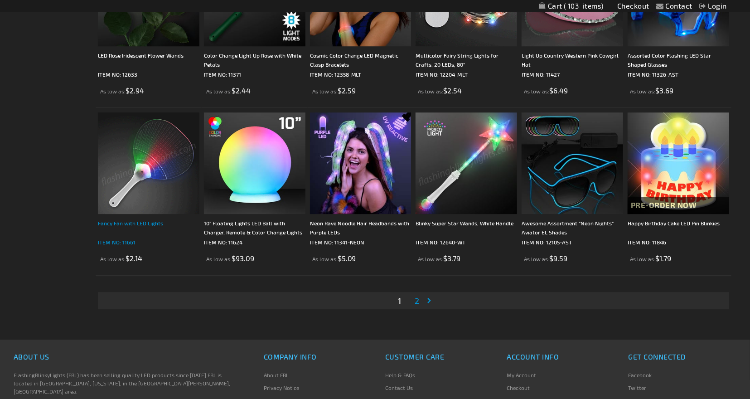
click at [150, 224] on div "Fancy Fan with LED Lights" at bounding box center [149, 228] width 102 height 18
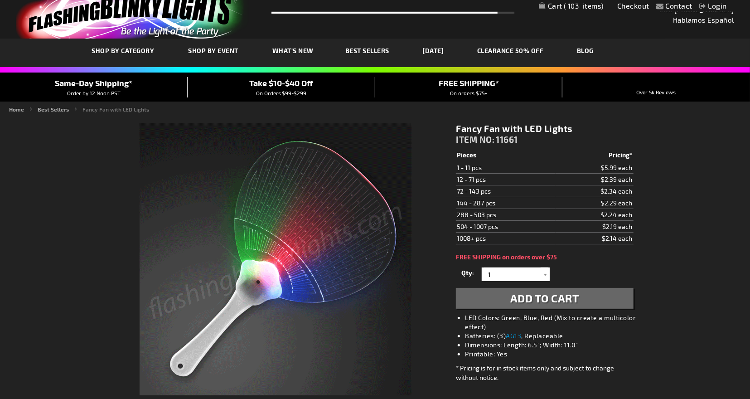
scroll to position [19, 0]
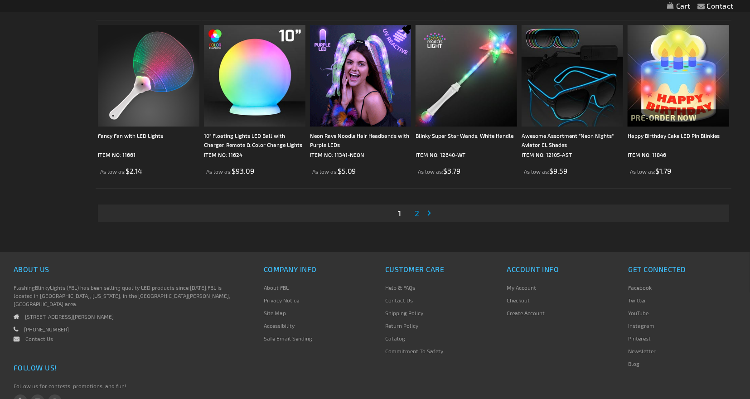
scroll to position [1838, 0]
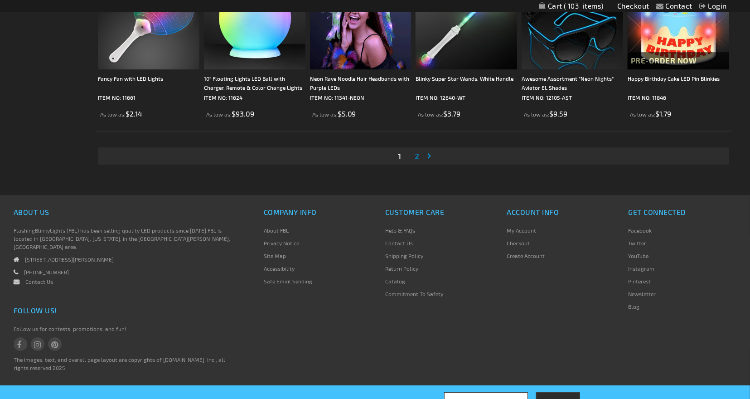
click at [418, 153] on span "2" at bounding box center [417, 156] width 5 height 10
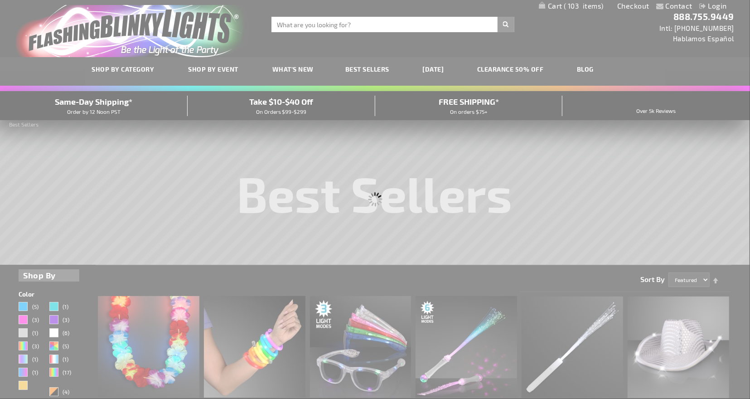
scroll to position [0, 0]
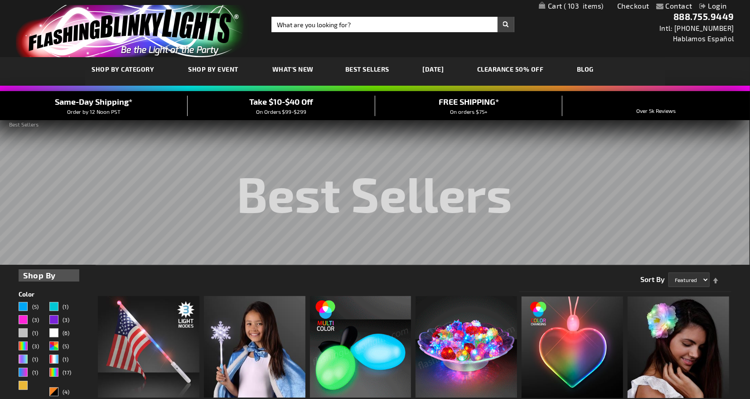
click at [188, 28] on img "store logo" at bounding box center [132, 31] width 233 height 52
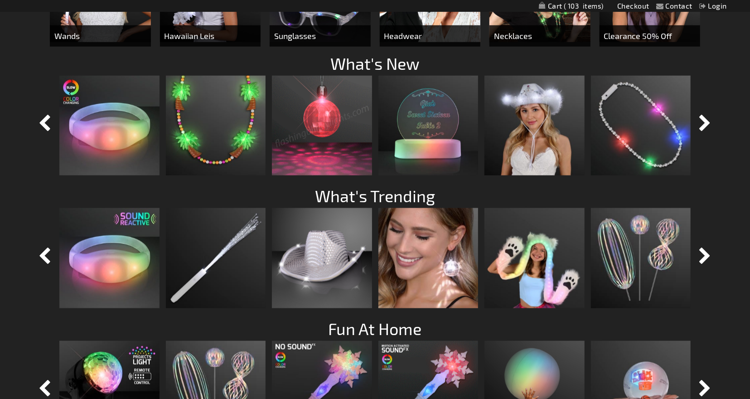
scroll to position [729, 0]
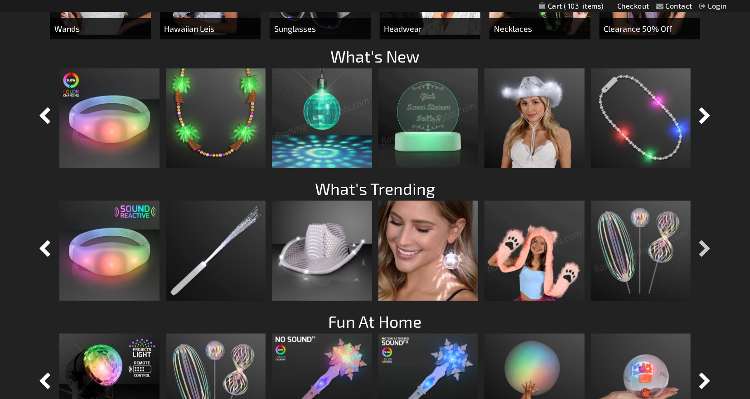
click at [705, 242] on button "button" at bounding box center [705, 249] width 23 height 23
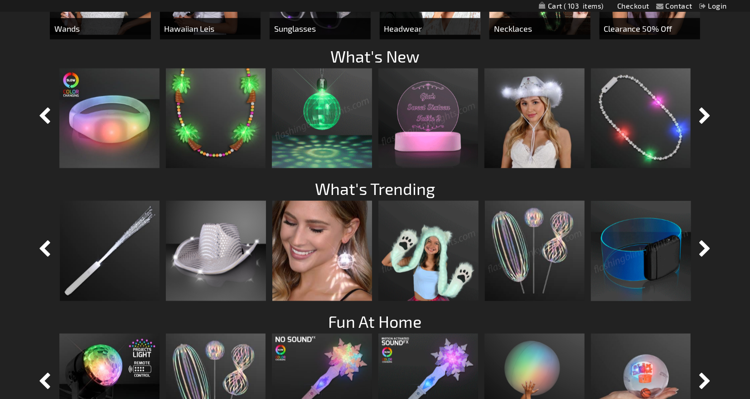
scroll to position [804, 0]
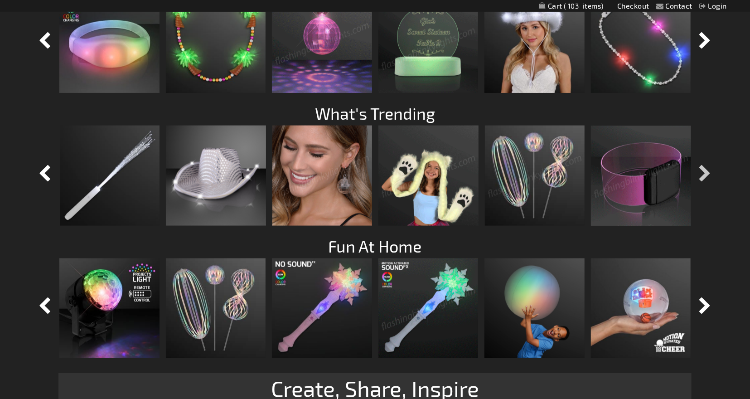
click at [708, 173] on button "button" at bounding box center [705, 174] width 23 height 23
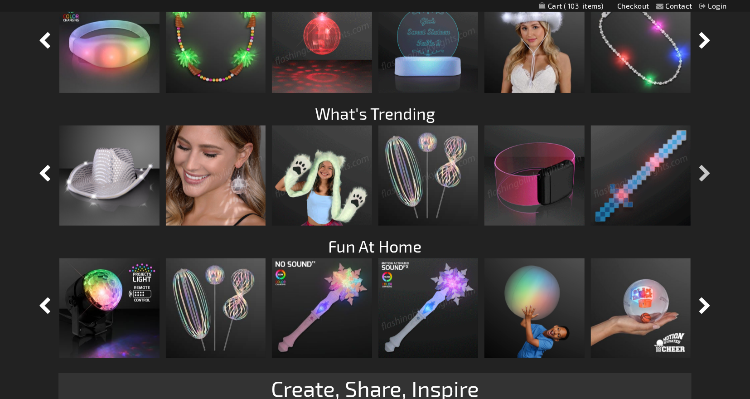
click at [708, 173] on button "button" at bounding box center [705, 174] width 23 height 23
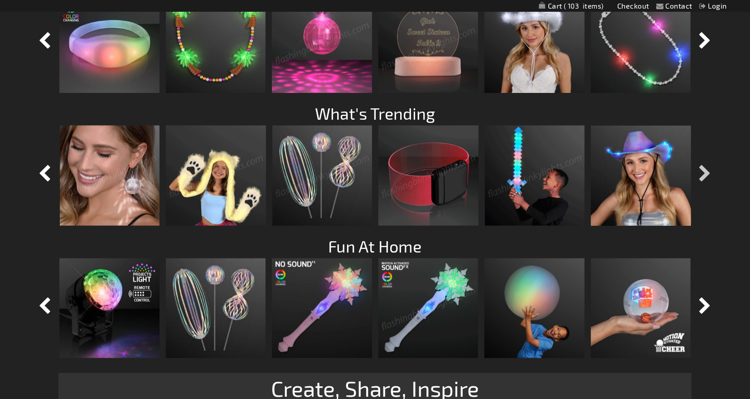
click at [708, 173] on button "button" at bounding box center [705, 174] width 23 height 23
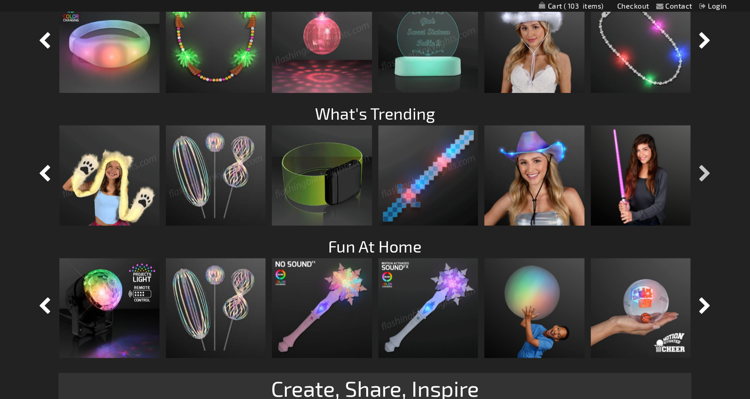
click at [708, 173] on button "button" at bounding box center [705, 174] width 23 height 23
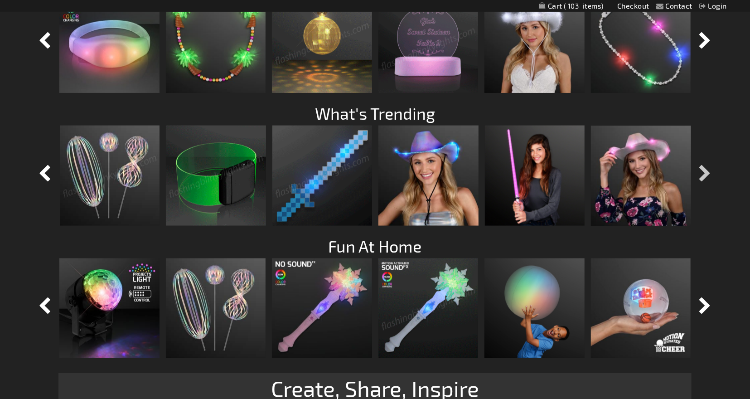
click at [708, 173] on button "button" at bounding box center [705, 174] width 23 height 23
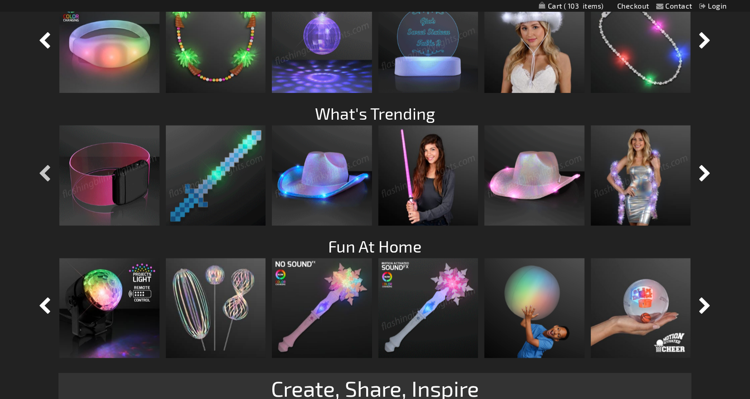
click at [48, 177] on button "button" at bounding box center [45, 174] width 23 height 23
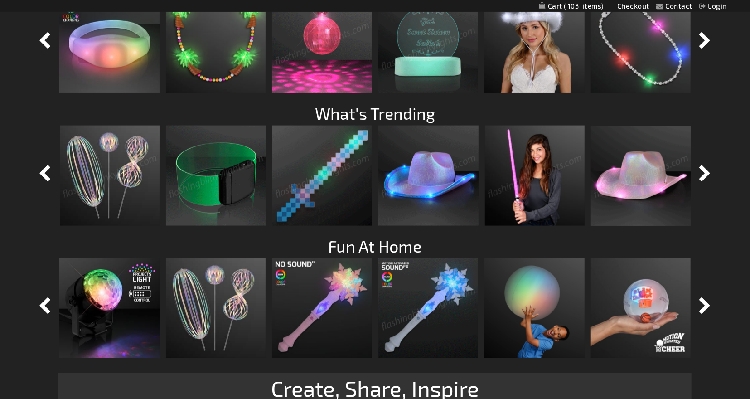
click at [121, 179] on img at bounding box center [110, 176] width 100 height 100
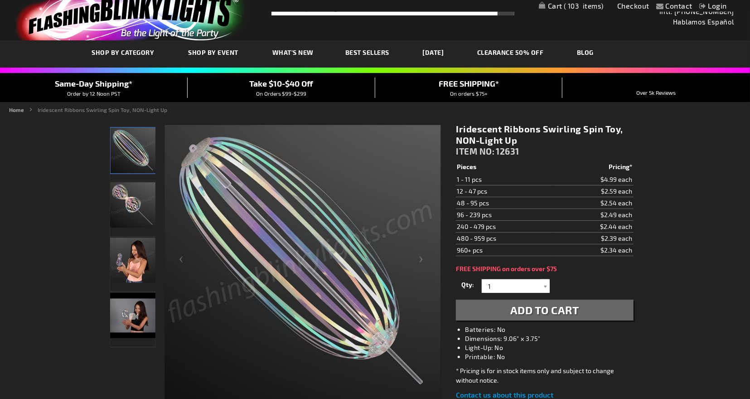
scroll to position [10, 0]
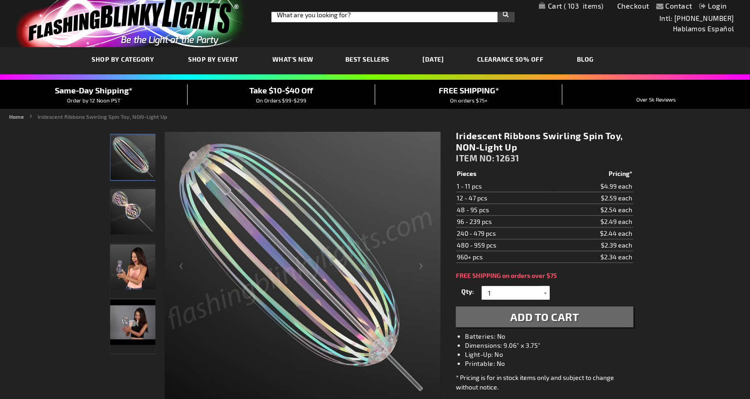
click at [145, 200] on img "Iridescent Ribbons Swirling Spin Toy, NON-Light Up" at bounding box center [132, 211] width 45 height 45
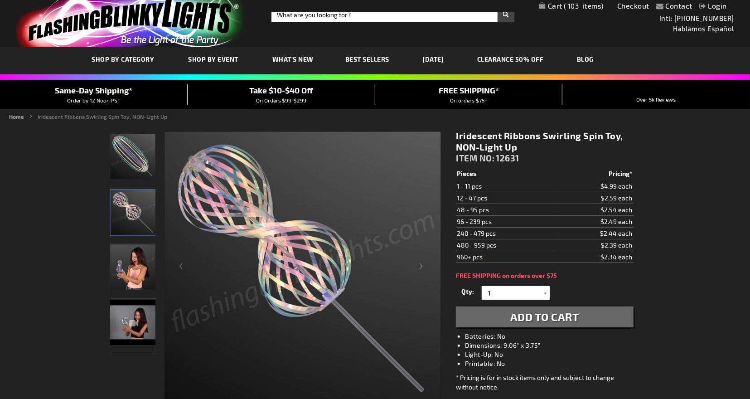
click at [139, 267] on img "Iridescent Ribbons Swirling Spin Toy, NON-Light Up" at bounding box center [132, 266] width 45 height 45
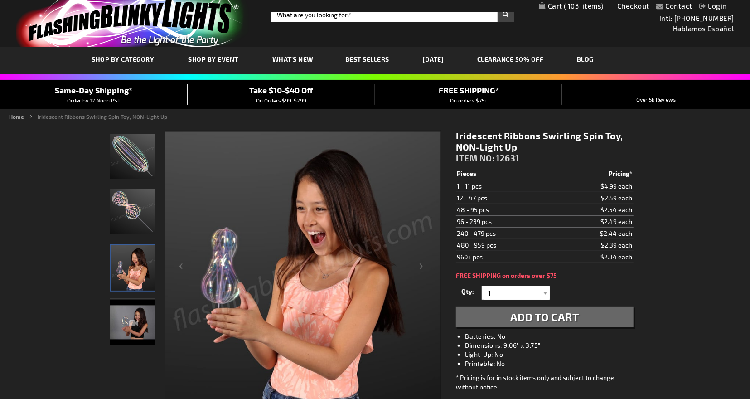
click at [123, 328] on img "Iridescent Ribbons Swirling Spin Toy, NON-Light Up" at bounding box center [132, 322] width 45 height 45
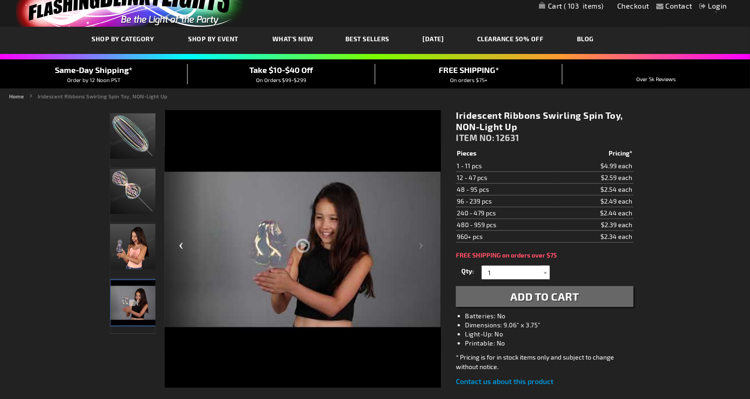
scroll to position [29, 0]
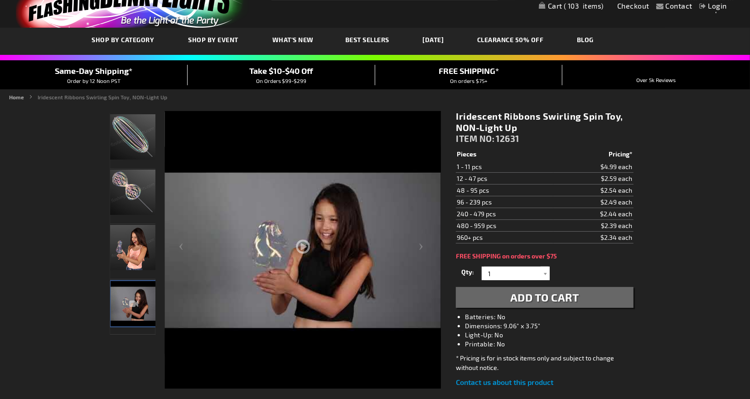
click at [128, 140] on img "Iridescent Ribbons Swirling Spin Toy, NON-Light Up" at bounding box center [132, 136] width 45 height 45
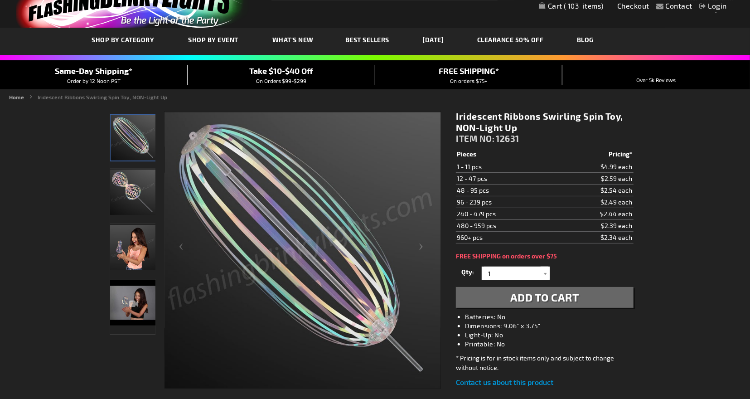
click at [128, 184] on img "Iridescent Ribbons Swirling Spin Toy, NON-Light Up" at bounding box center [132, 192] width 45 height 45
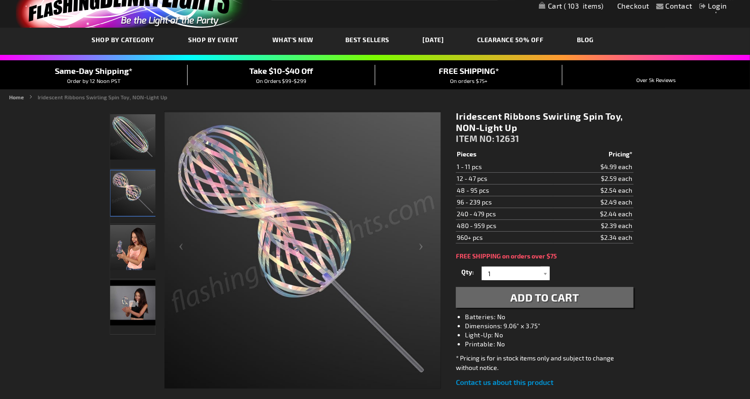
click at [129, 237] on img "Iridescent Ribbons Swirling Spin Toy, NON-Light Up" at bounding box center [132, 247] width 45 height 45
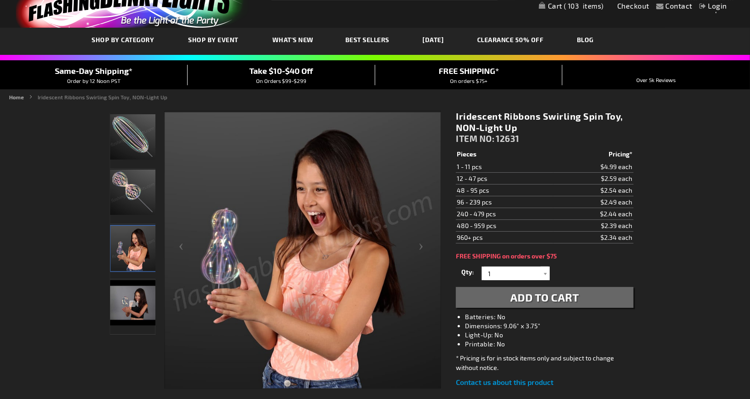
click at [137, 303] on div "Iridescent Ribbons Swirling Spin Toy, NON-Light Up" at bounding box center [132, 306] width 45 height 55
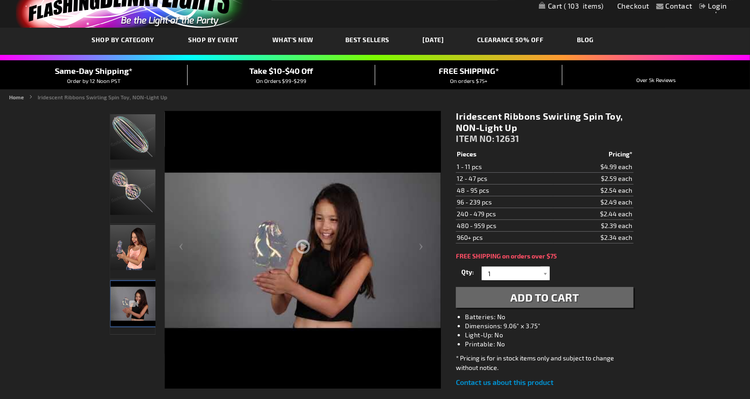
scroll to position [63, 0]
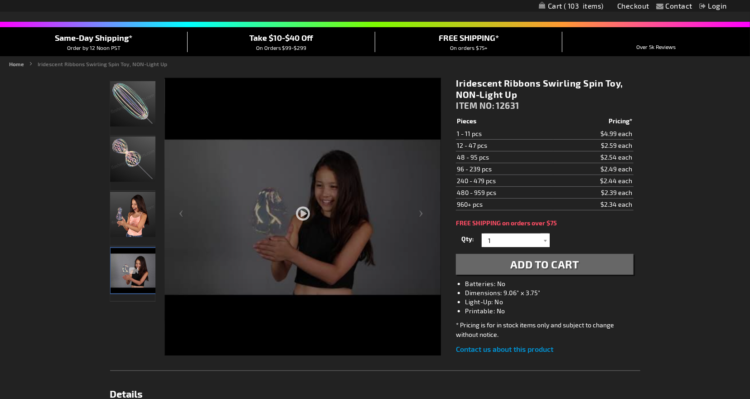
click at [301, 215] on div at bounding box center [303, 243] width 276 height 331
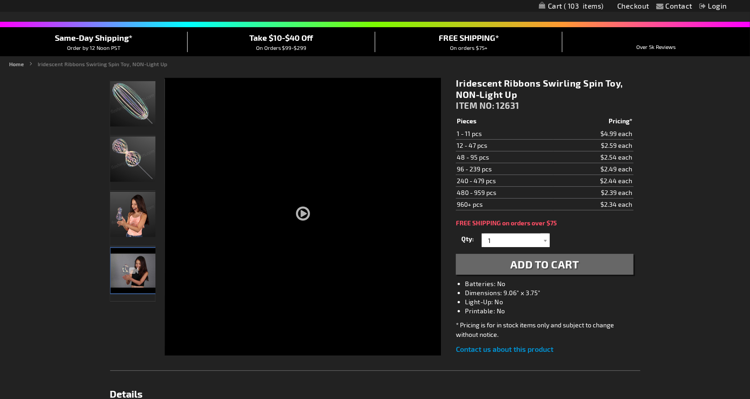
scroll to position [0, 0]
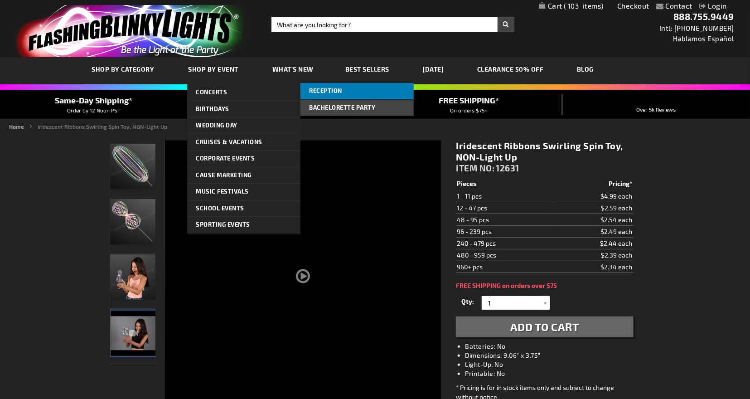
click at [321, 89] on span "Reception" at bounding box center [326, 90] width 33 height 7
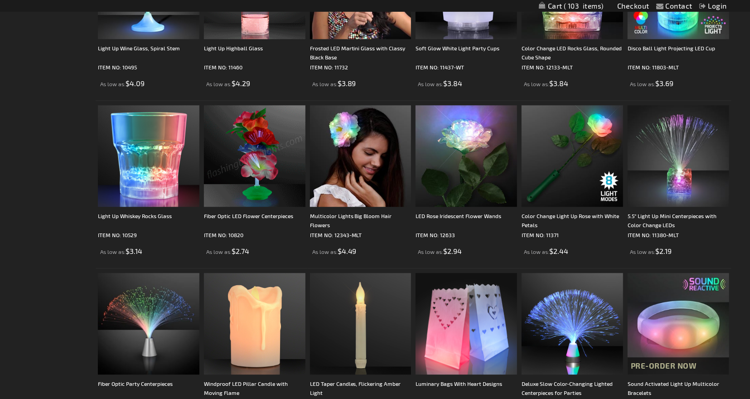
scroll to position [1589, 0]
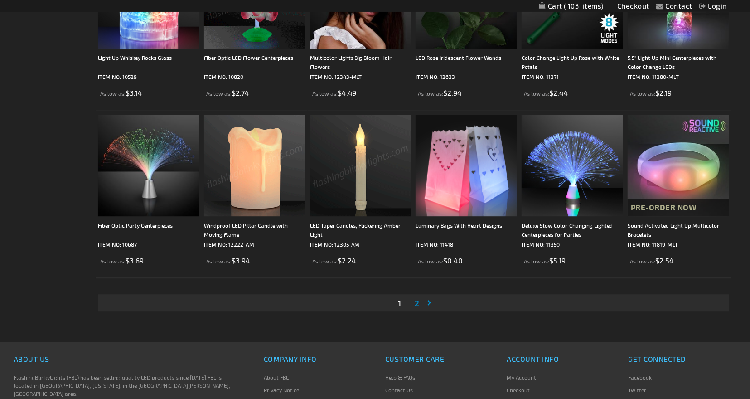
click at [417, 300] on span "2" at bounding box center [417, 303] width 5 height 10
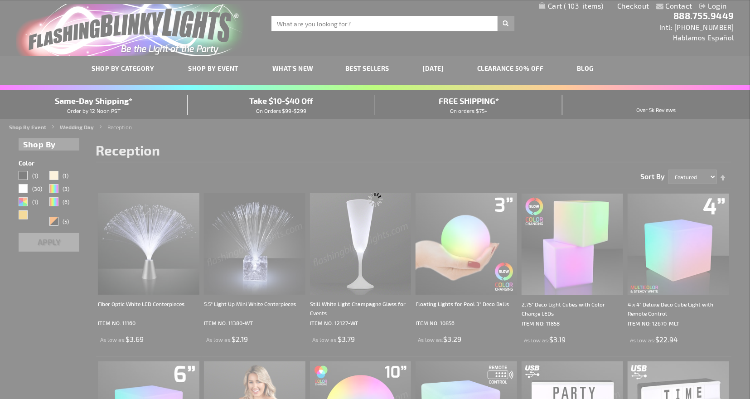
scroll to position [0, 0]
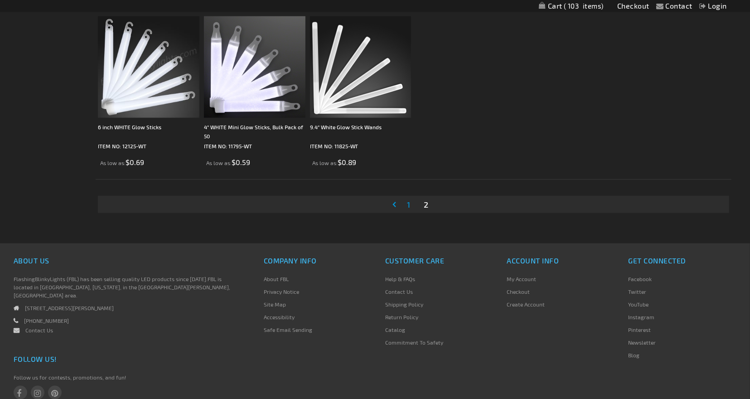
scroll to position [682, 0]
click at [409, 207] on span "1" at bounding box center [408, 204] width 3 height 10
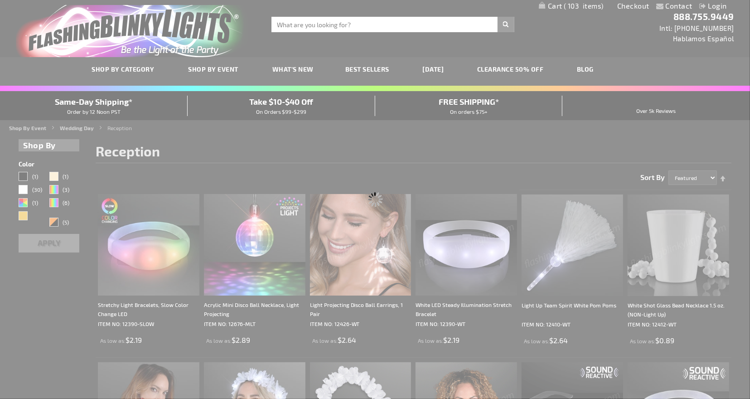
scroll to position [0, 0]
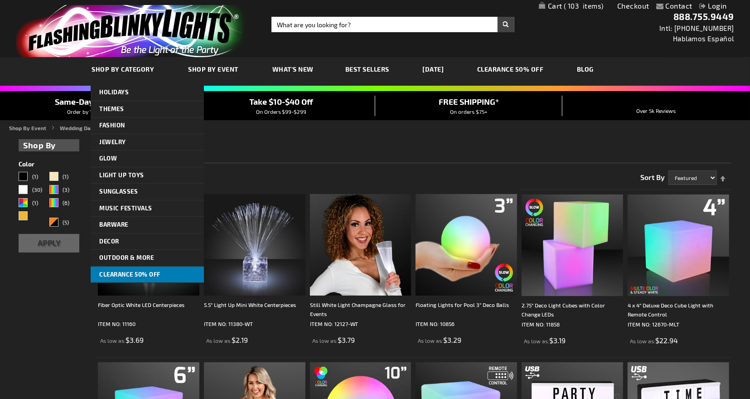
click at [112, 271] on span "CLEARANCE 50% OFF" at bounding box center [130, 274] width 61 height 7
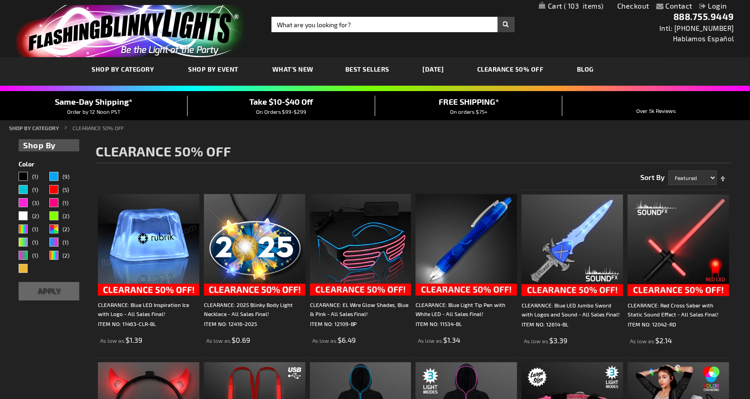
click at [556, 9] on link "My Cart 103 103 items" at bounding box center [571, 6] width 65 height 9
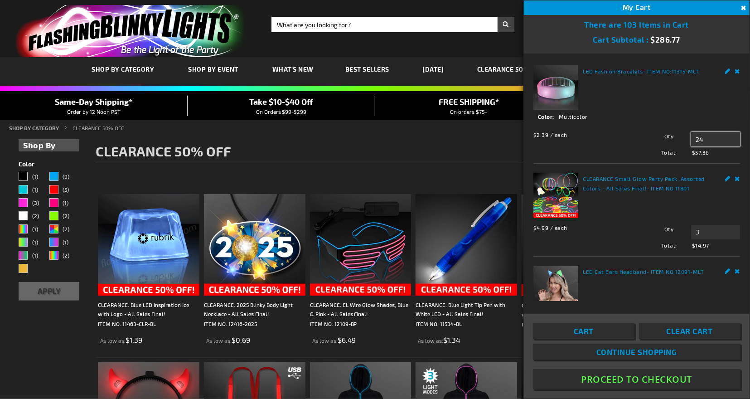
click at [702, 143] on input "24" at bounding box center [715, 139] width 49 height 15
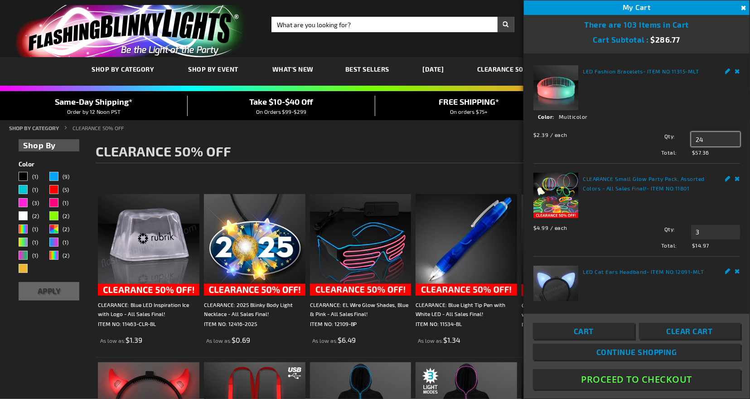
type input "2"
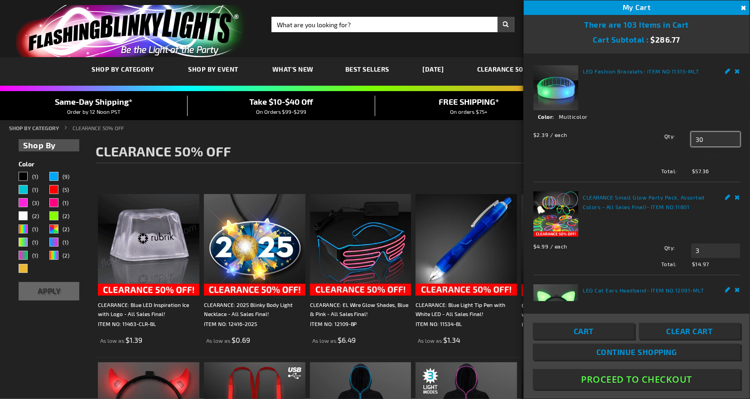
type input "30"
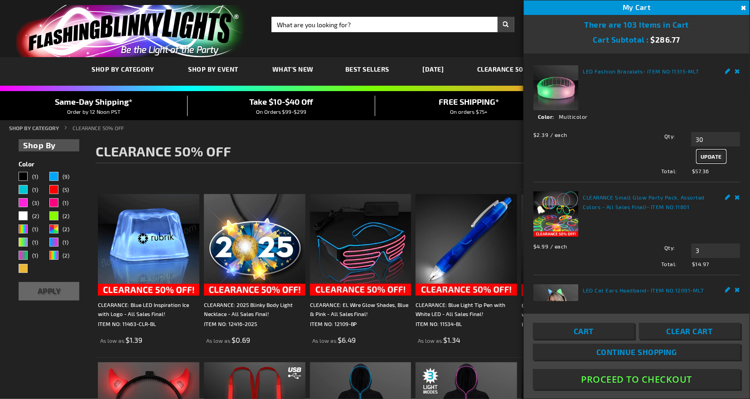
click at [714, 155] on span "Update" at bounding box center [711, 156] width 21 height 6
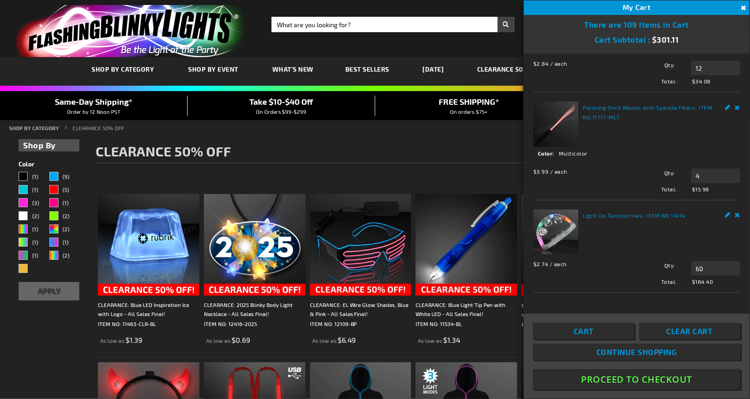
scroll to position [189, 0]
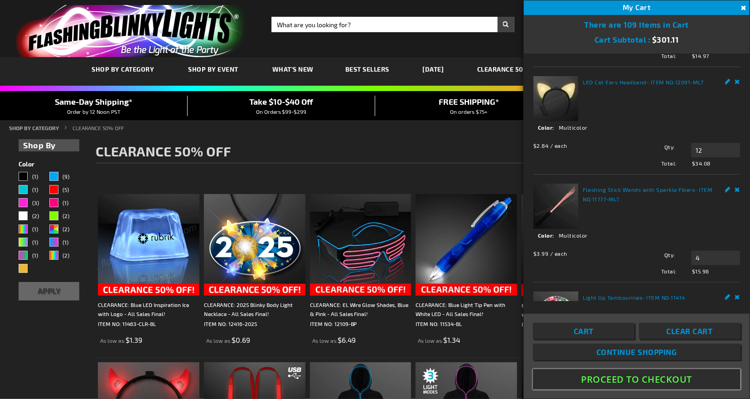
click at [619, 377] on button "Proceed To Checkout" at bounding box center [637, 379] width 208 height 20
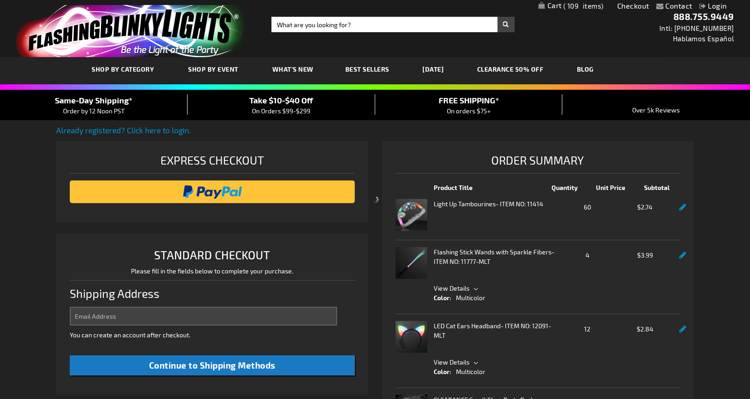
select select "US"
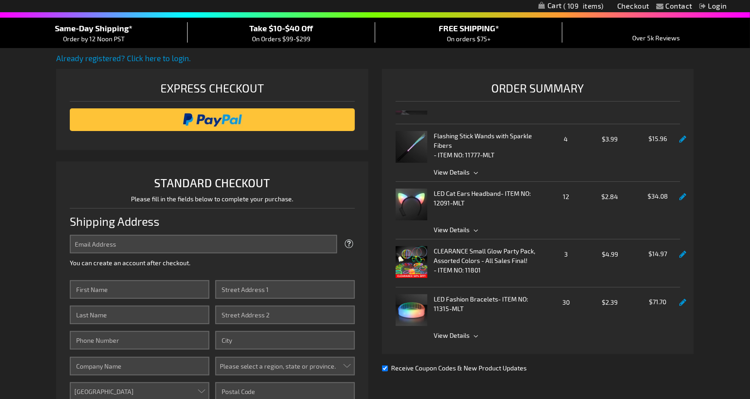
scroll to position [71, 0]
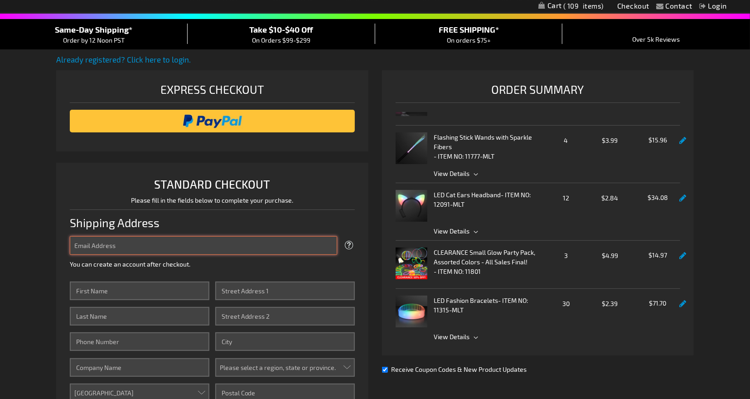
click at [163, 245] on input "Email Address" at bounding box center [203, 245] width 267 height 19
type input "[EMAIL_ADDRESS][DOMAIN_NAME]"
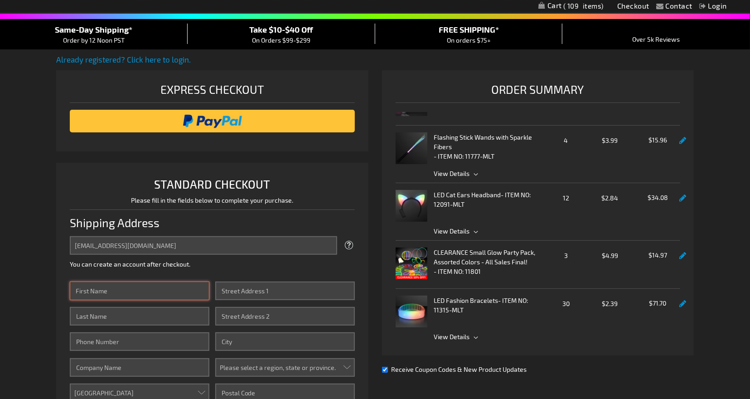
click at [126, 286] on input "First Name" at bounding box center [140, 291] width 140 height 19
type input "[PERSON_NAME]"
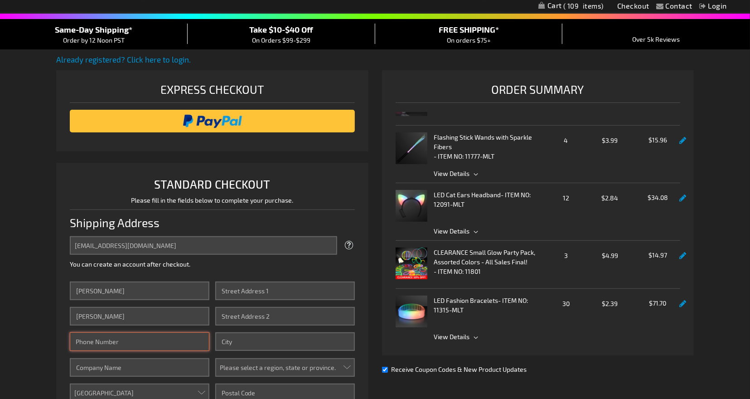
type input "4124451202"
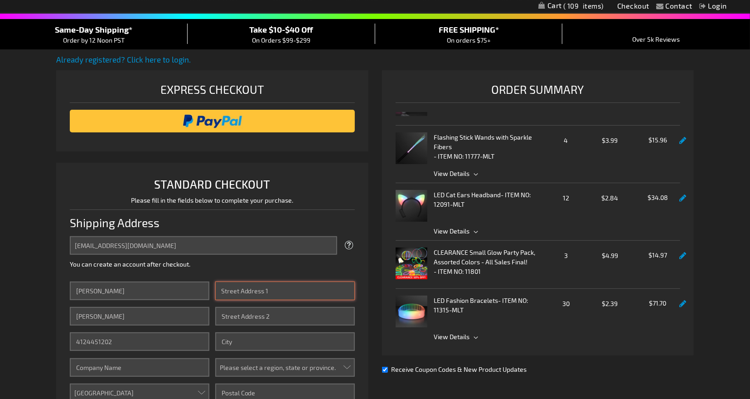
type input "[STREET_ADDRESS]"
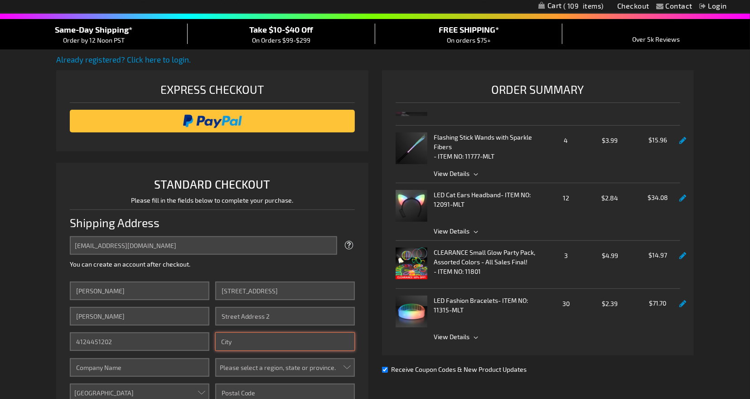
type input "[GEOGRAPHIC_DATA]"
select select "51"
type input "15208"
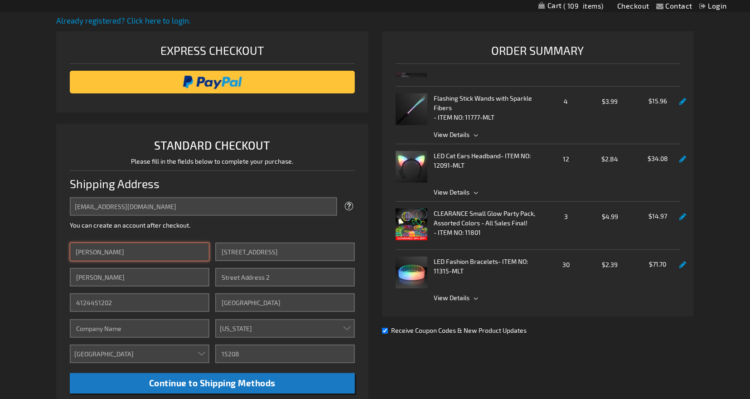
scroll to position [141, 0]
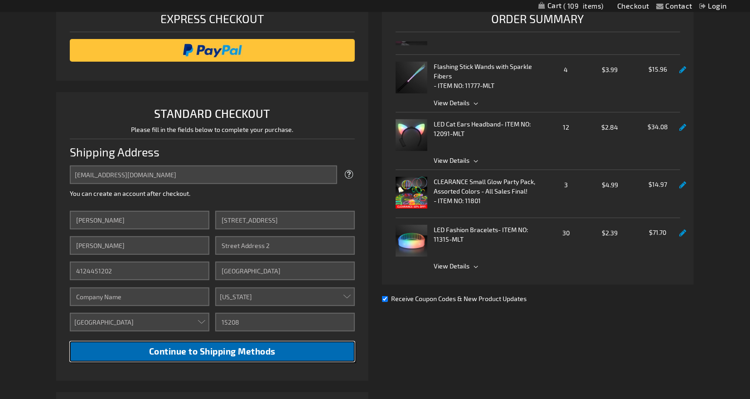
click at [170, 355] on span "Continue to Shipping Methods" at bounding box center [212, 351] width 126 height 10
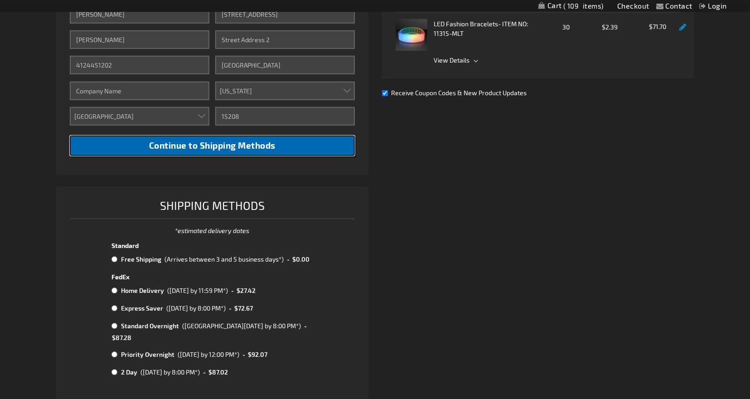
scroll to position [373, 0]
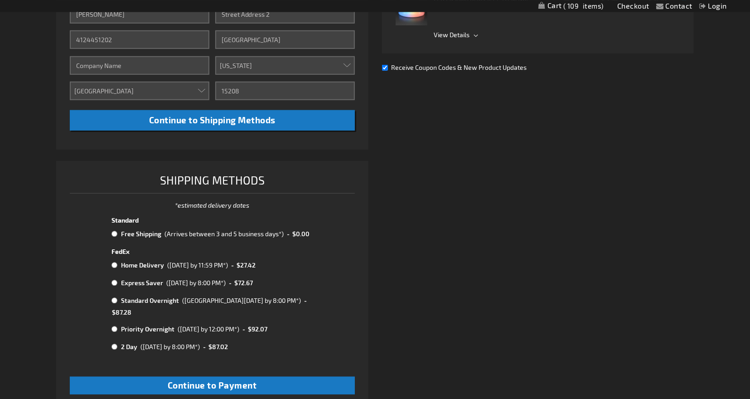
click at [116, 232] on input "radio" at bounding box center [115, 233] width 6 height 7
radio input "true"
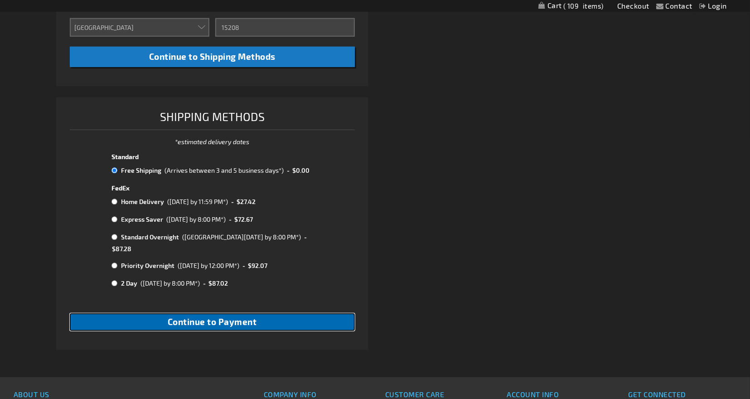
click at [179, 316] on span "Continue to Payment" at bounding box center [212, 321] width 89 height 10
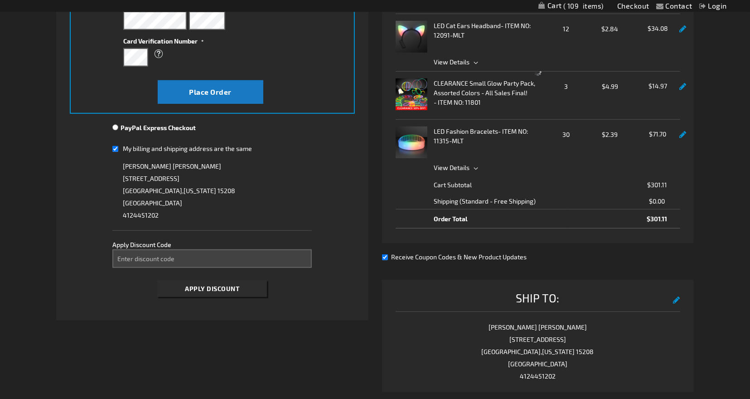
scroll to position [241, 0]
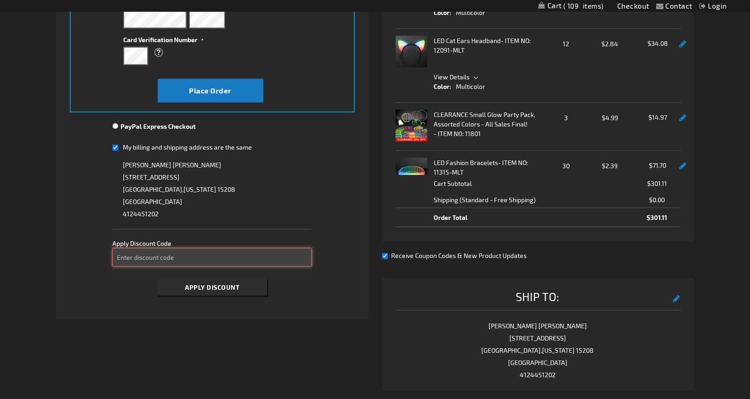
click at [155, 257] on input "Enter discount code" at bounding box center [211, 257] width 199 height 19
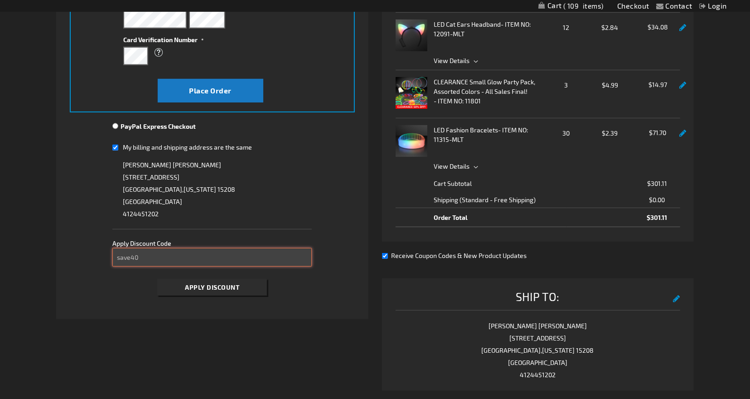
type input "save40"
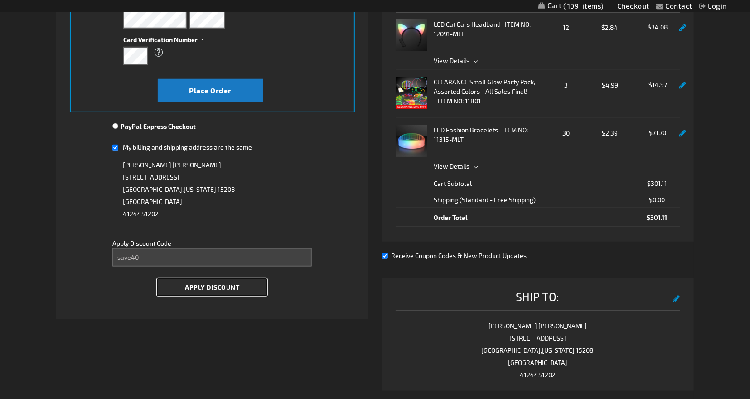
click at [197, 290] on button "Apply Discount" at bounding box center [212, 287] width 110 height 17
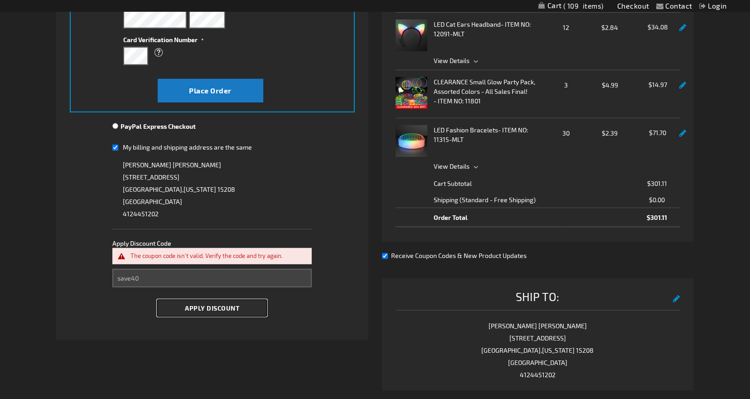
scroll to position [0, 0]
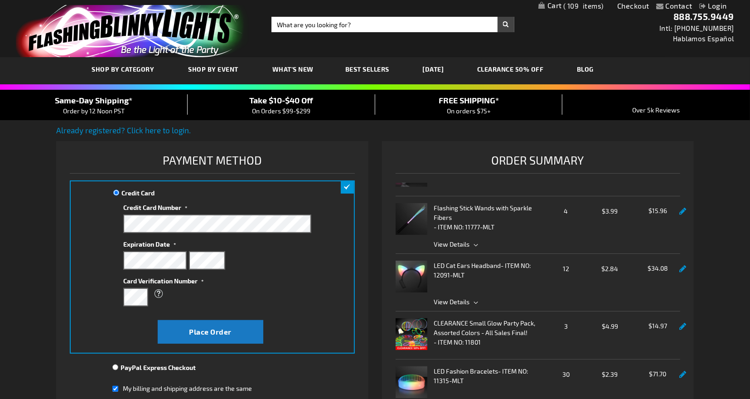
click at [293, 104] on span "Take $10-$40 Off" at bounding box center [281, 100] width 64 height 10
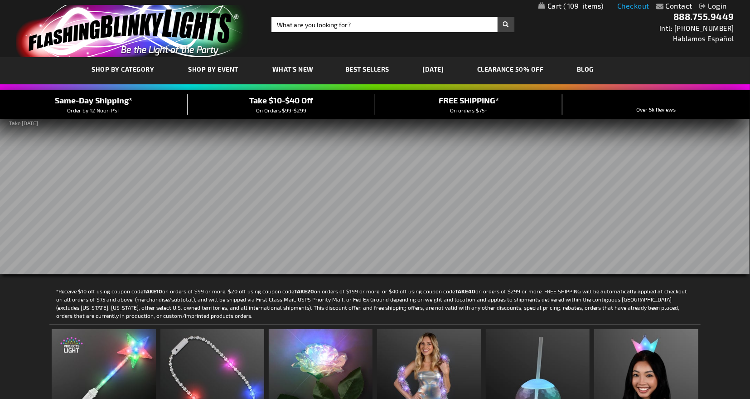
click at [640, 7] on link "Checkout" at bounding box center [633, 5] width 32 height 9
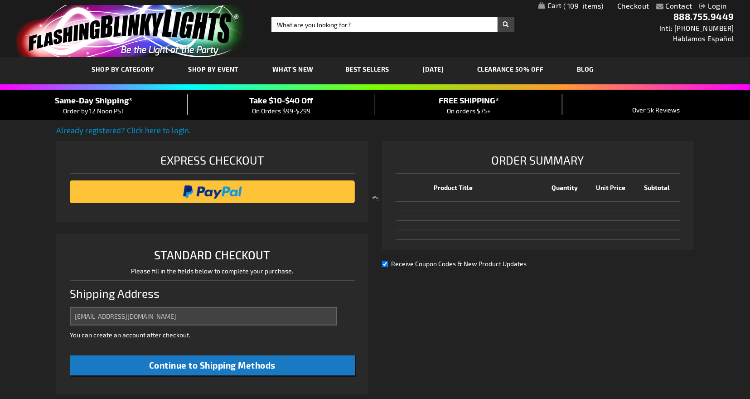
select select "US"
select select "51"
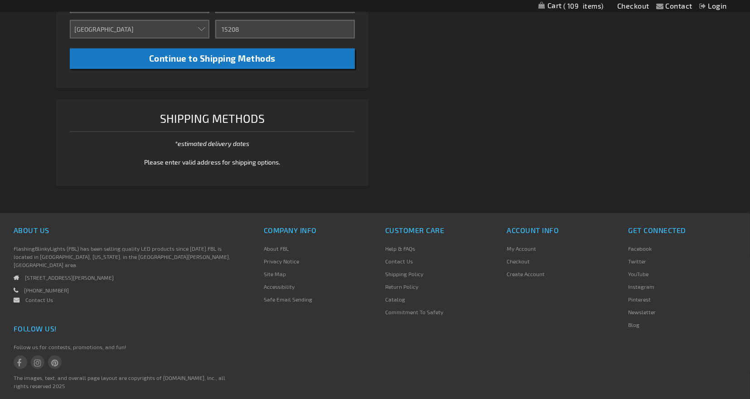
scroll to position [293, 0]
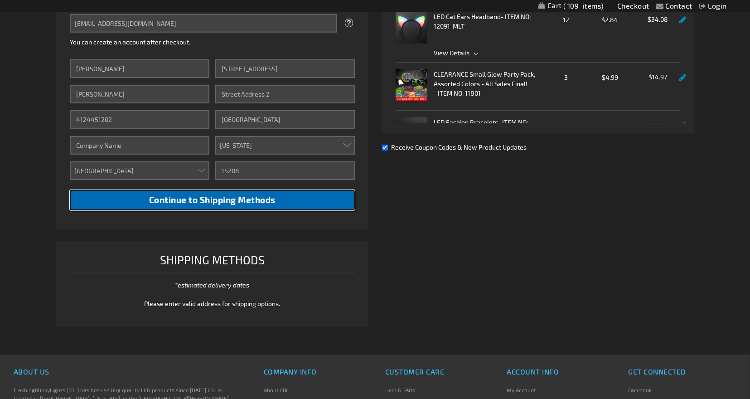
click at [186, 194] on button "Continue to Shipping Methods" at bounding box center [212, 200] width 285 height 20
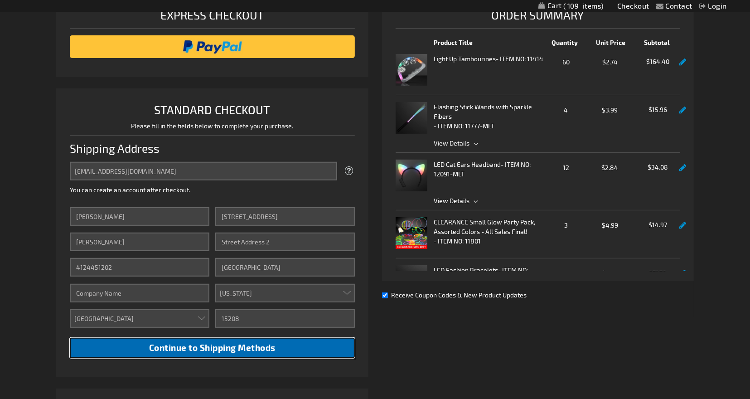
scroll to position [145, 0]
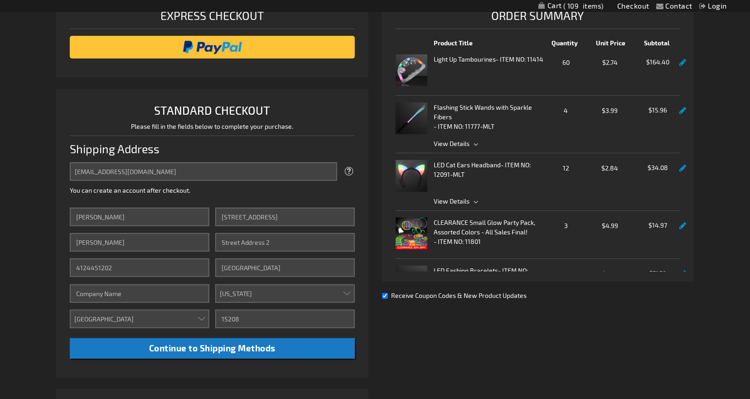
click at [384, 296] on input "Receive Coupon Codes & New Product Updates" at bounding box center [385, 296] width 6 height 6
checkbox input "false"
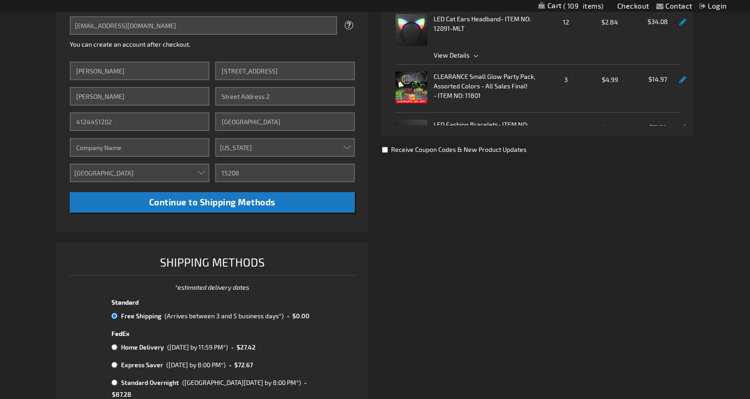
scroll to position [408, 0]
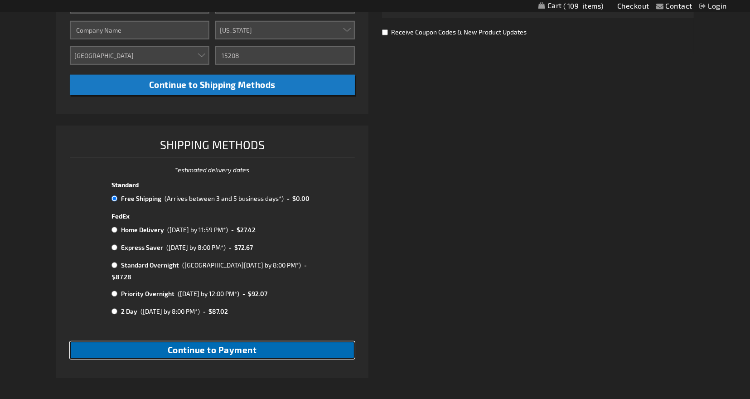
click at [168, 345] on span "Continue to Payment" at bounding box center [212, 350] width 89 height 10
checkbox input "true"
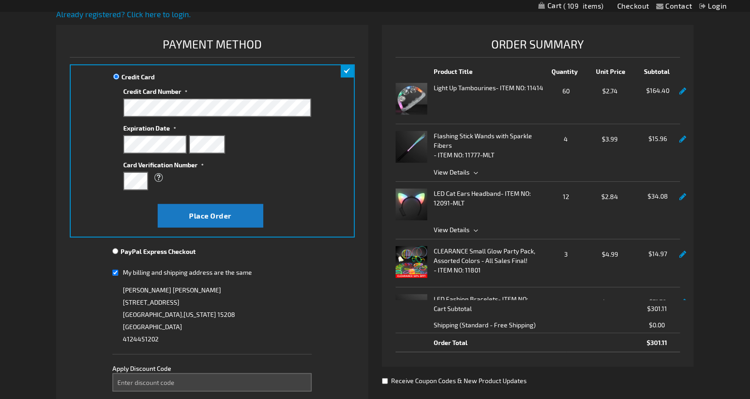
scroll to position [160, 0]
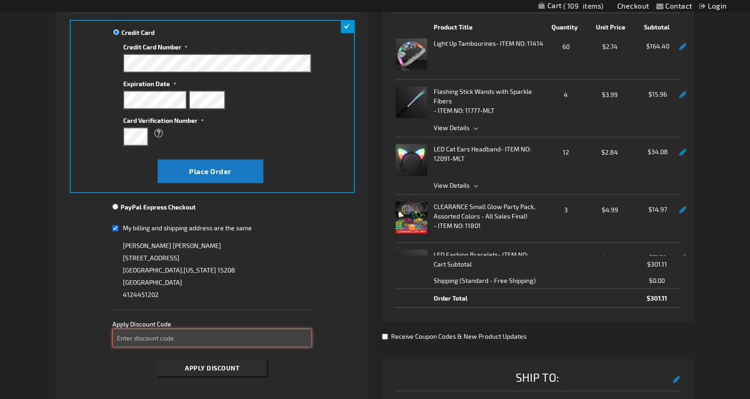
click at [152, 338] on input "Enter discount code" at bounding box center [211, 338] width 199 height 19
type input "take40"
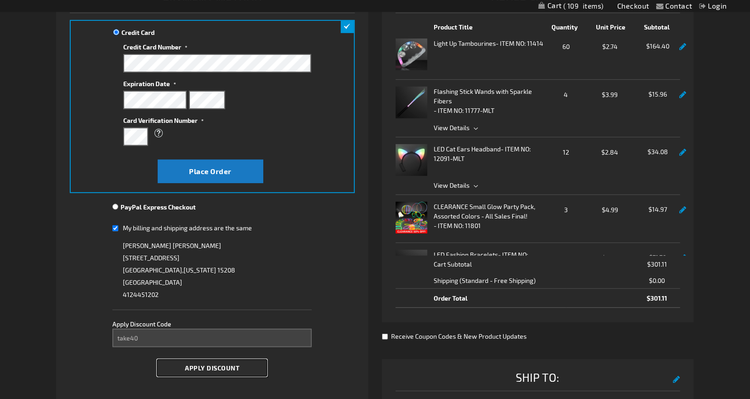
click at [204, 365] on span "Apply Discount" at bounding box center [212, 368] width 54 height 8
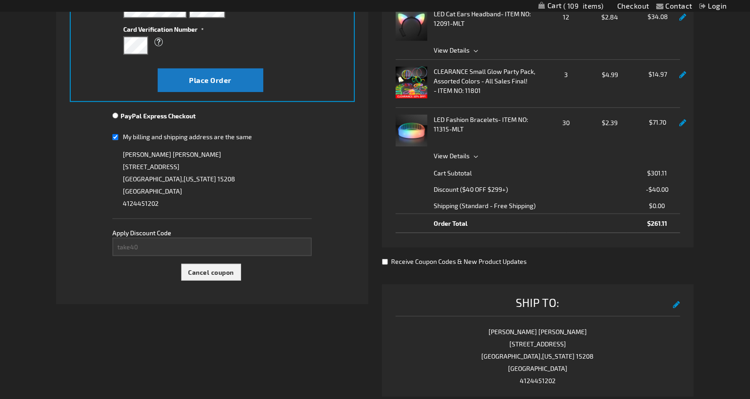
scroll to position [374, 0]
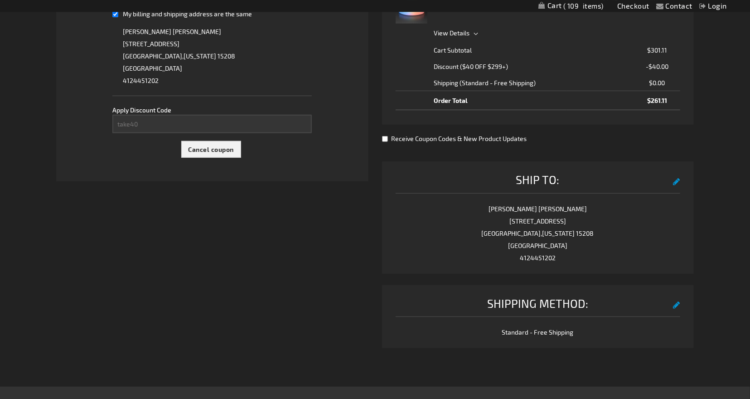
click at [676, 305] on button "edit" at bounding box center [676, 304] width 7 height 16
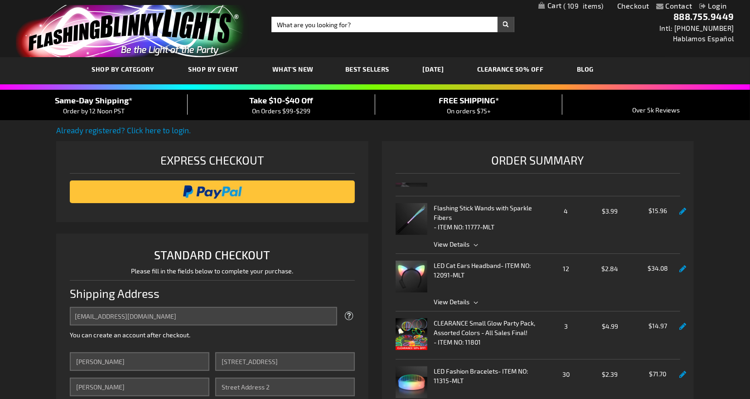
click at [375, 136] on p "Already registered? Click here to login." at bounding box center [375, 133] width 638 height 16
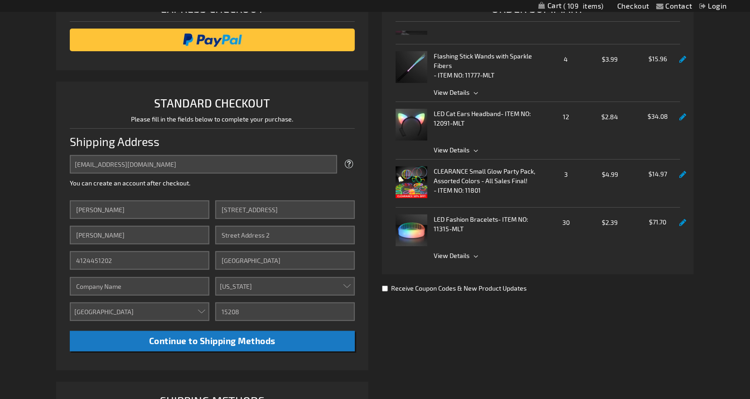
scroll to position [151, 0]
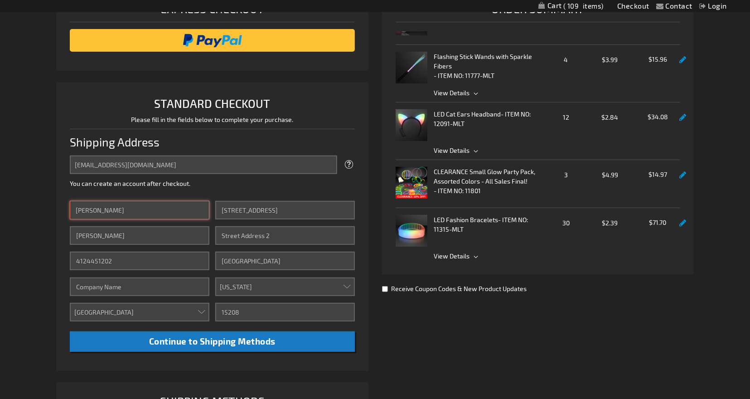
click at [136, 213] on input "Julie" at bounding box center [140, 210] width 140 height 19
type input "Paul"
type input "Gleason"
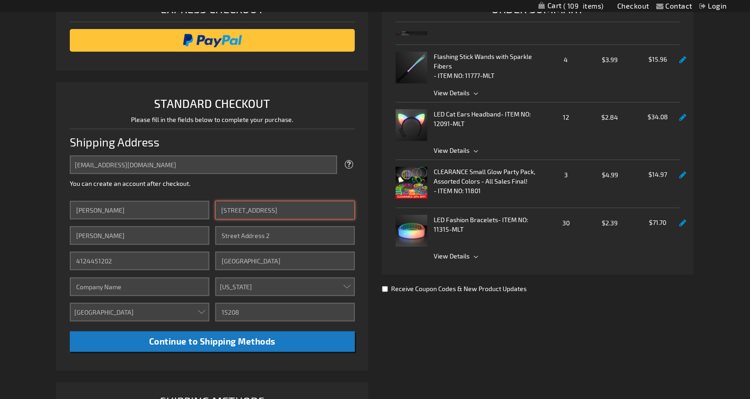
click at [268, 206] on input "325 South Linden Ave" at bounding box center [285, 210] width 140 height 19
type input "135 West Swissvale Ave"
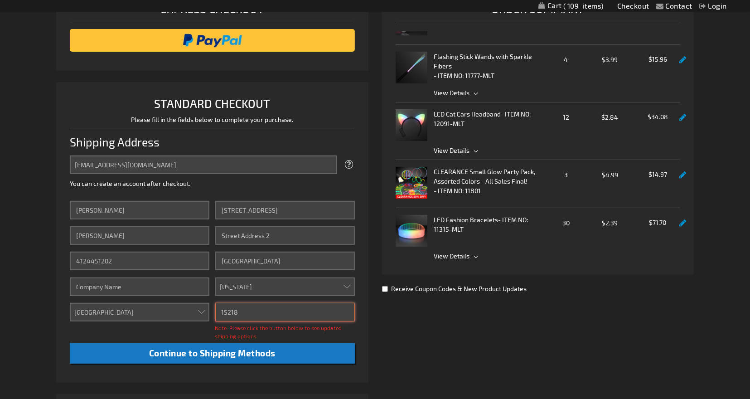
type input "15218"
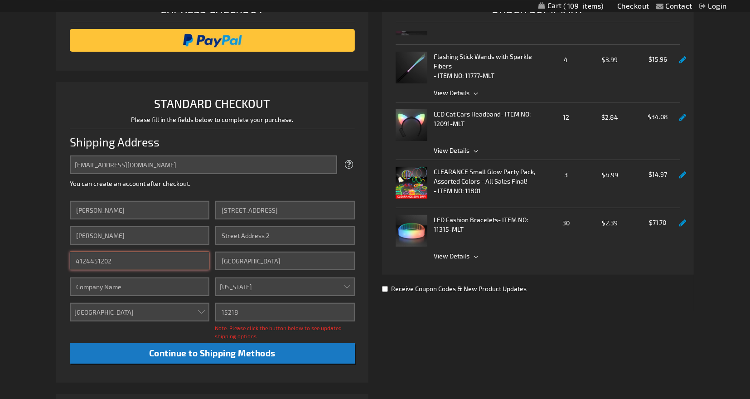
click at [146, 262] on input "4124451202" at bounding box center [140, 261] width 140 height 19
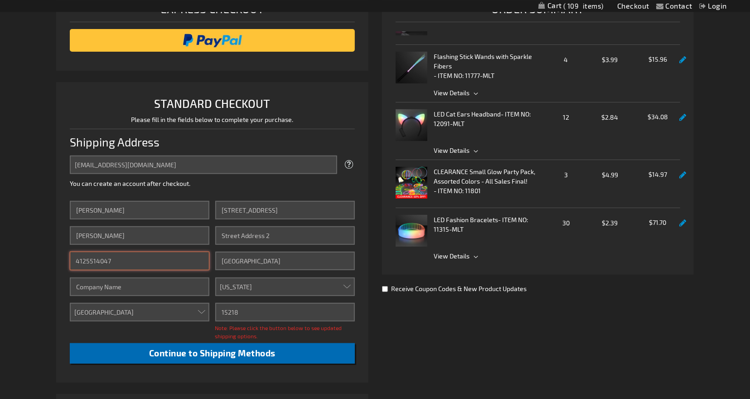
type input "4125514047"
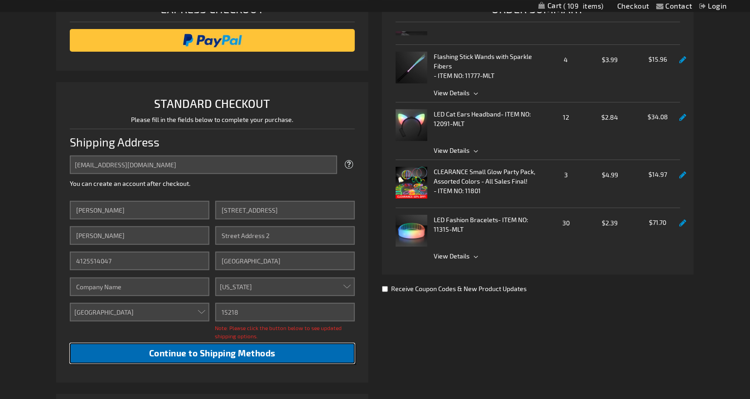
click at [171, 351] on span "Continue to Shipping Methods" at bounding box center [212, 353] width 126 height 10
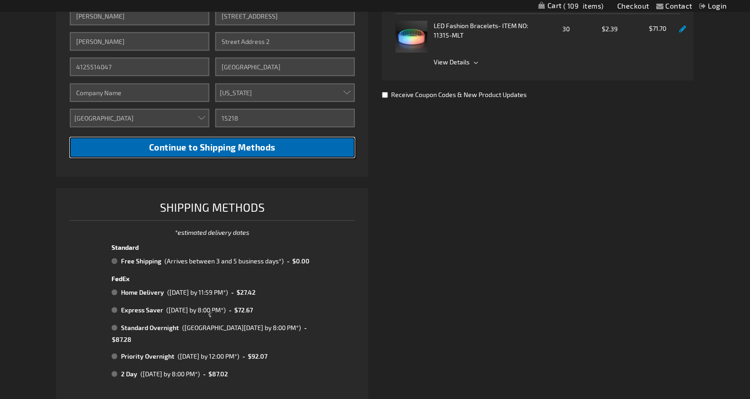
scroll to position [346, 0]
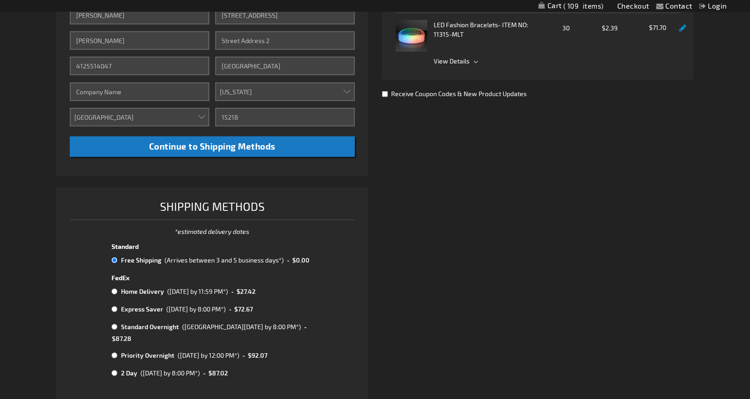
click at [115, 259] on input "radio" at bounding box center [115, 260] width 6 height 7
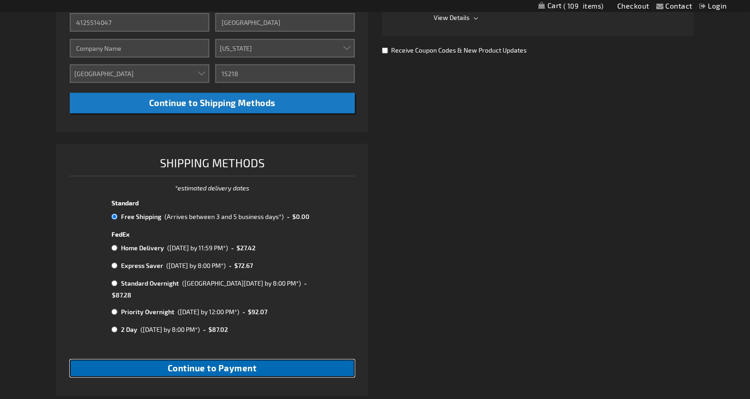
click at [208, 363] on span "Continue to Payment" at bounding box center [212, 368] width 89 height 10
checkbox input "true"
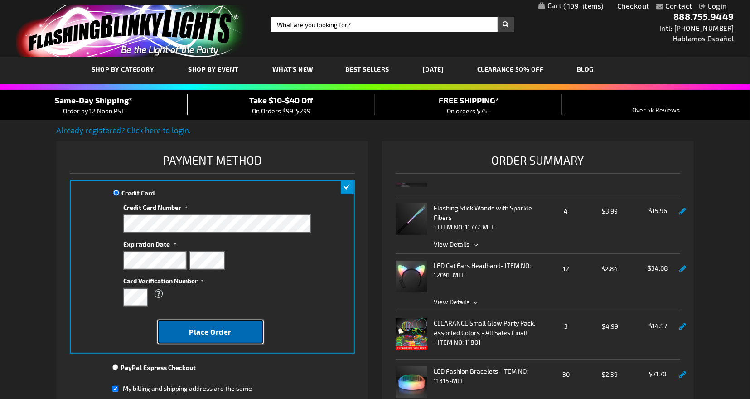
click at [200, 330] on span "Place Order" at bounding box center [210, 331] width 43 height 9
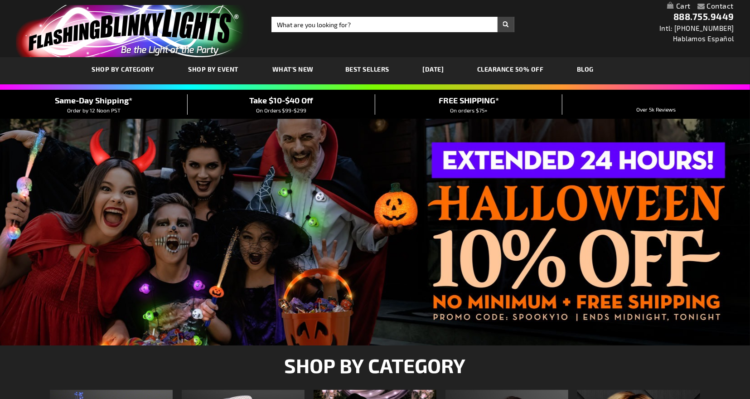
click at [601, 72] on link "BLOG" at bounding box center [585, 69] width 30 height 30
click at [601, 70] on link "BLOG" at bounding box center [585, 69] width 30 height 30
click at [467, 107] on span "On orders $75+" at bounding box center [469, 110] width 38 height 6
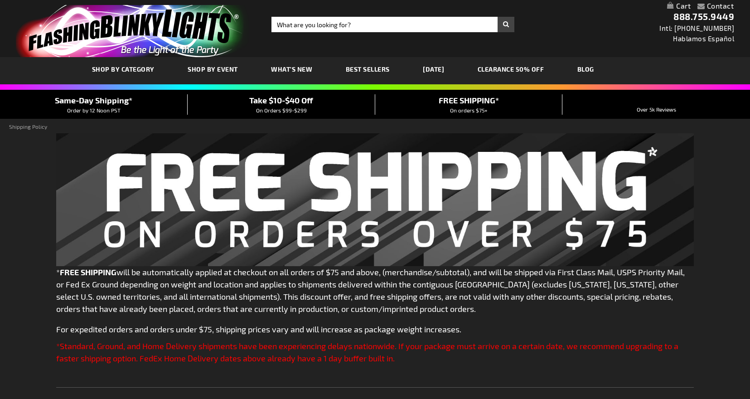
click at [113, 104] on span "Same-Day Shipping*" at bounding box center [94, 100] width 78 height 10
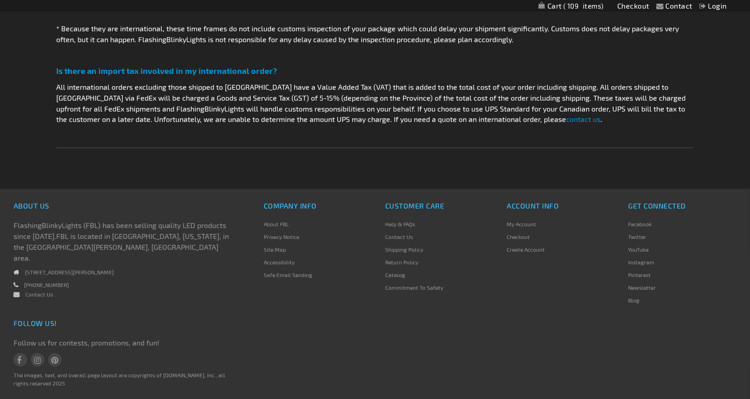
scroll to position [1033, 0]
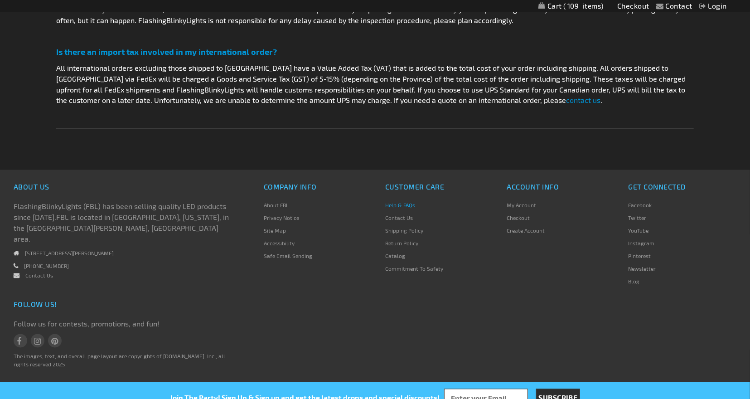
click at [394, 204] on link "Help & FAQs" at bounding box center [400, 205] width 30 height 6
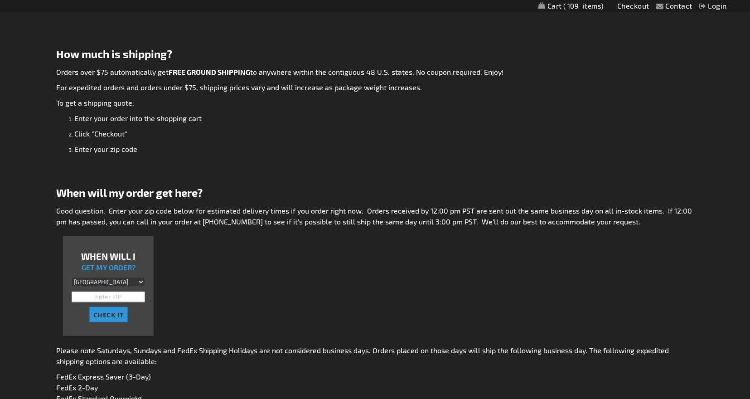
scroll to position [175, 0]
click at [101, 292] on input "text" at bounding box center [108, 296] width 73 height 11
type input "15208"
click at [106, 313] on span "CHECK IT" at bounding box center [108, 315] width 30 height 9
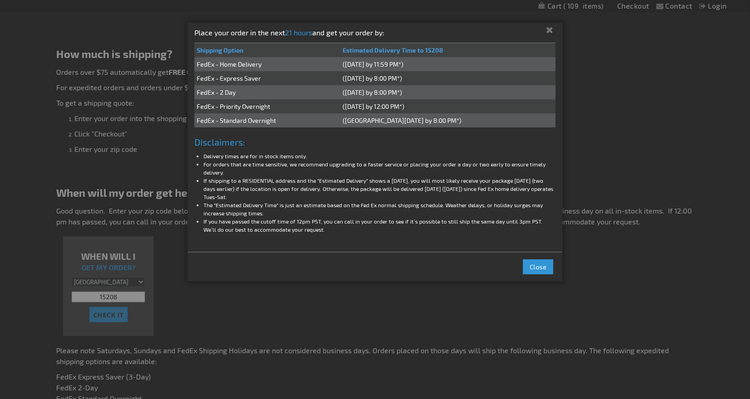
scroll to position [179, 0]
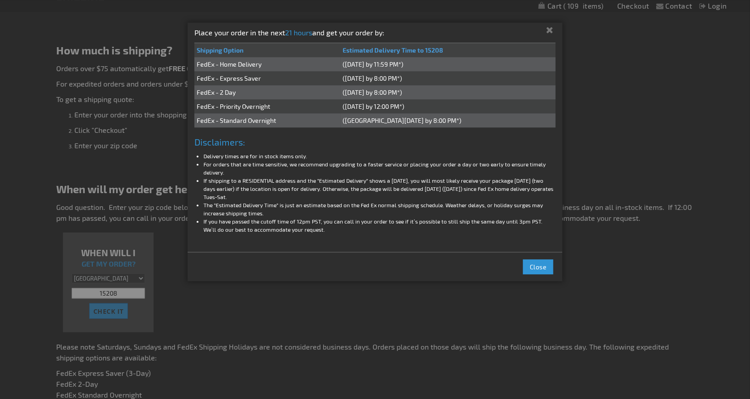
click at [550, 29] on button "Close" at bounding box center [550, 30] width 26 height 15
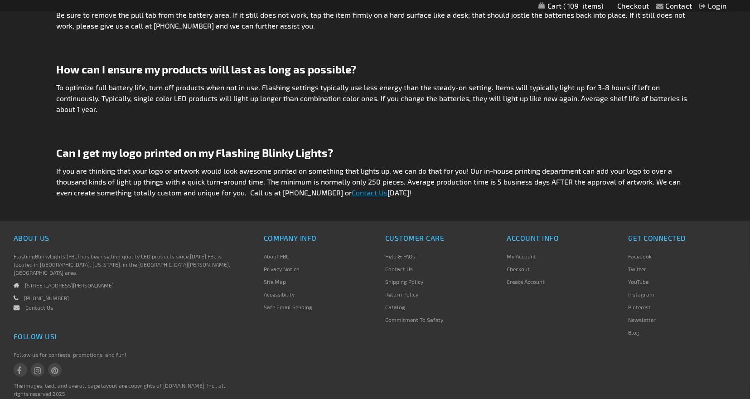
scroll to position [2381, 0]
click at [403, 291] on link "Return Policy" at bounding box center [401, 294] width 33 height 6
